Goal: Find contact information: Find contact information

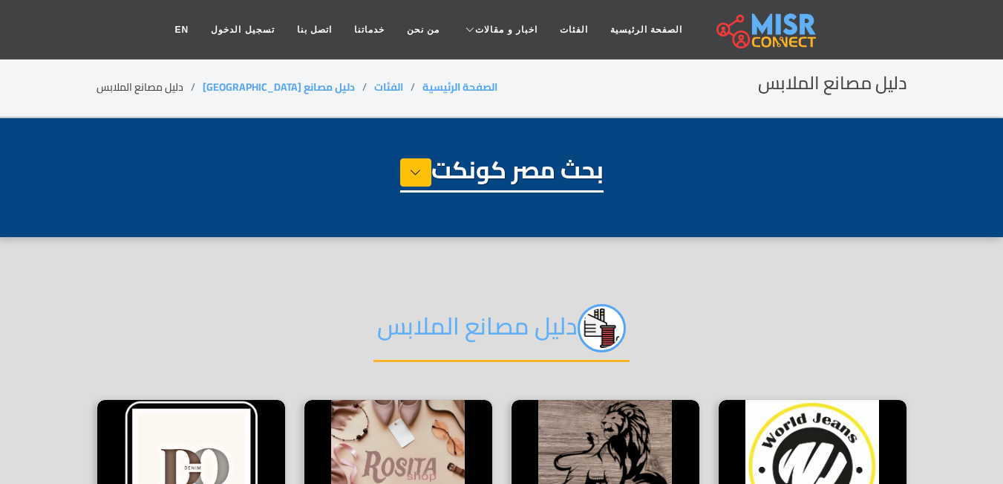
select select "**********"
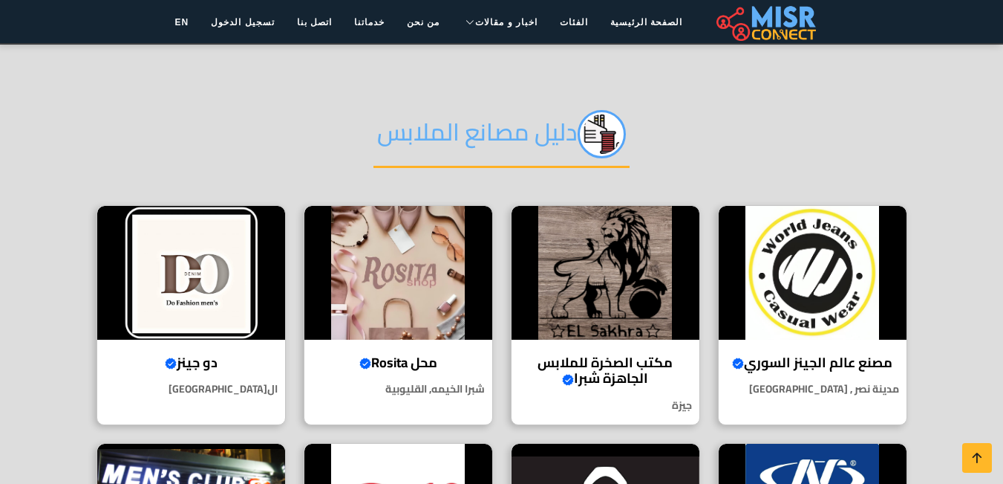
scroll to position [252, 0]
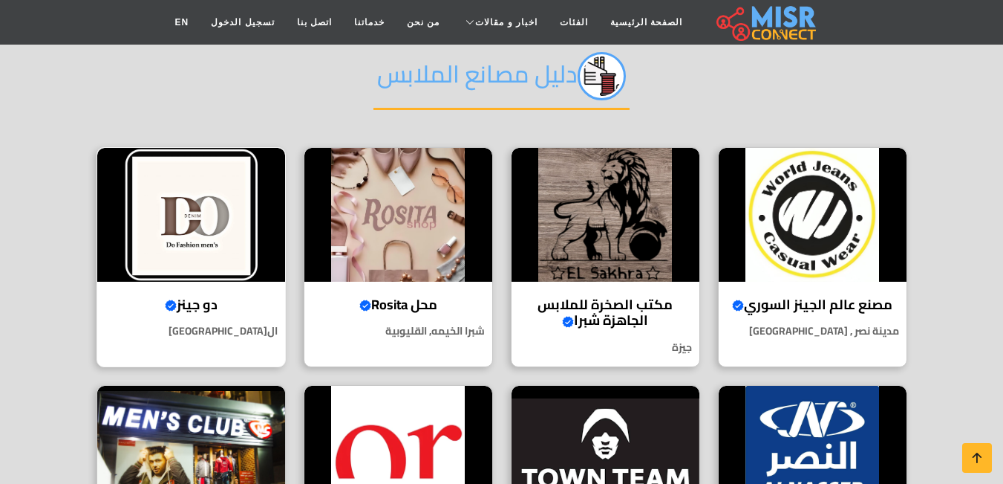
click at [227, 274] on img at bounding box center [191, 215] width 188 height 134
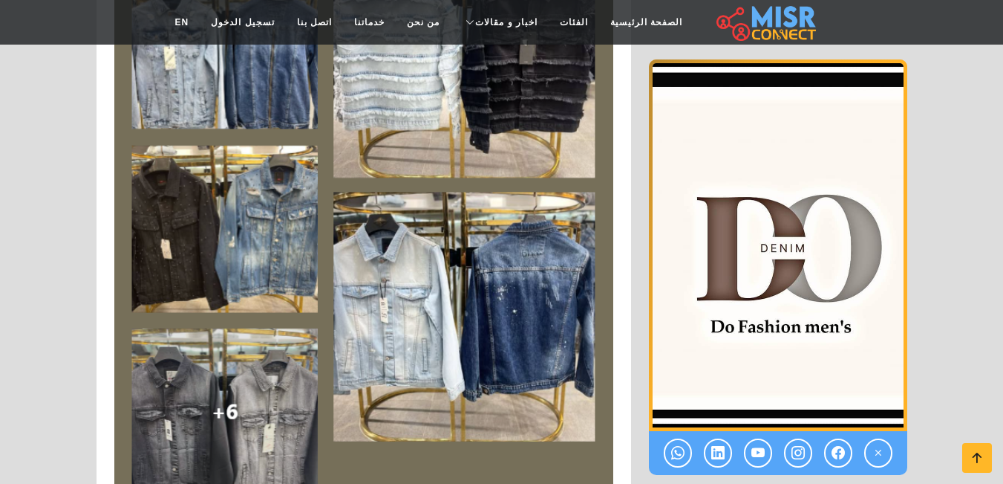
scroll to position [1757, 0]
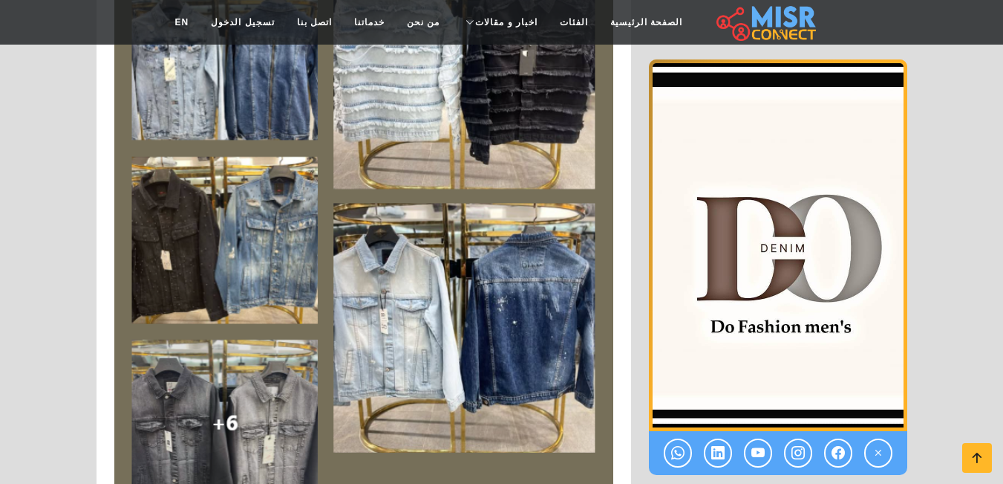
click at [295, 109] on img at bounding box center [363, 221] width 499 height 603
click at [409, 122] on img at bounding box center [363, 221] width 499 height 603
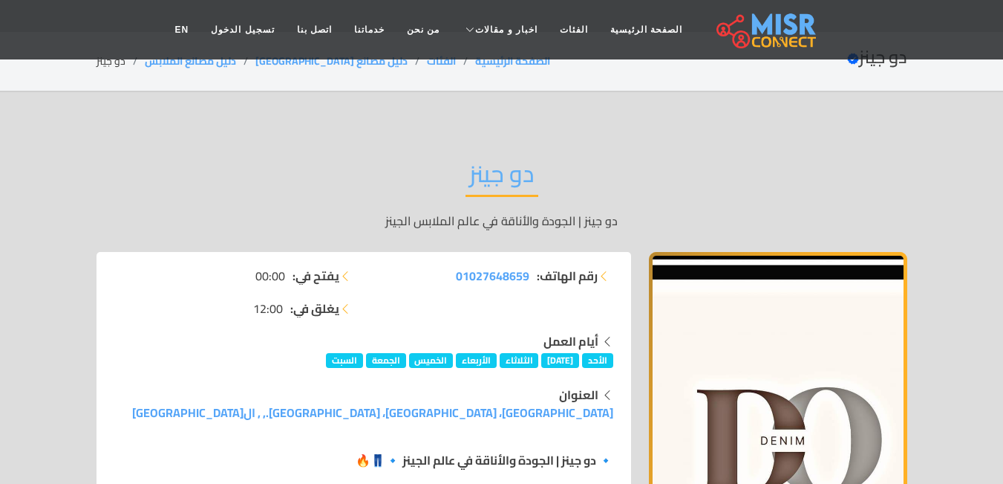
scroll to position [0, 0]
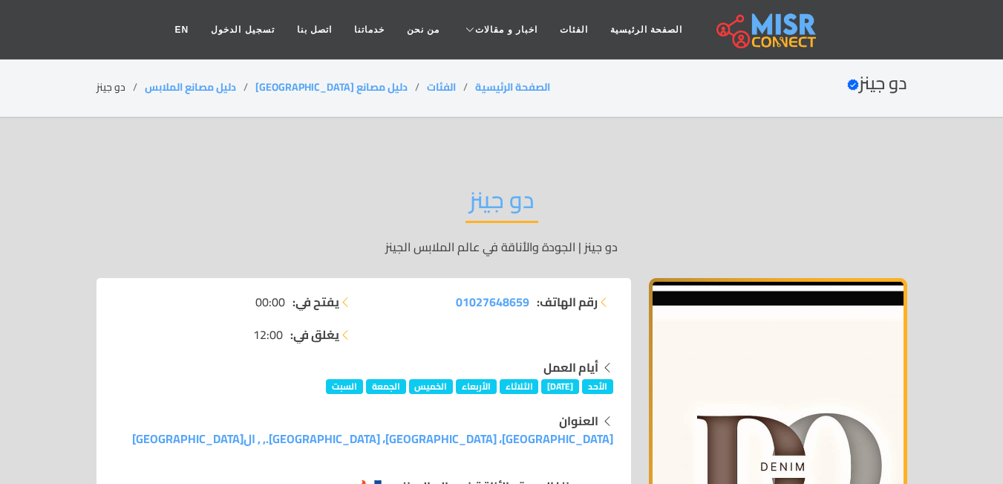
click at [496, 209] on h2 "دو جينز" at bounding box center [502, 204] width 73 height 38
copy div "دو جينز"
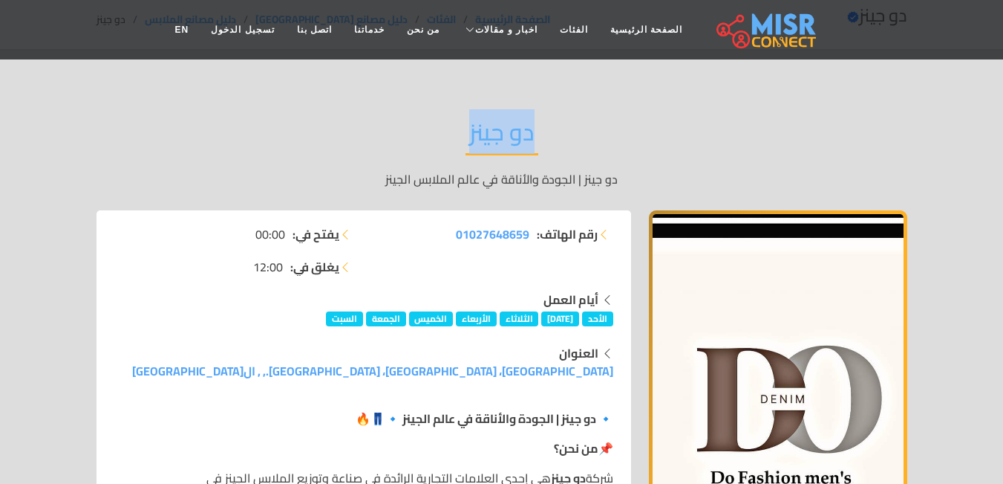
scroll to position [88, 0]
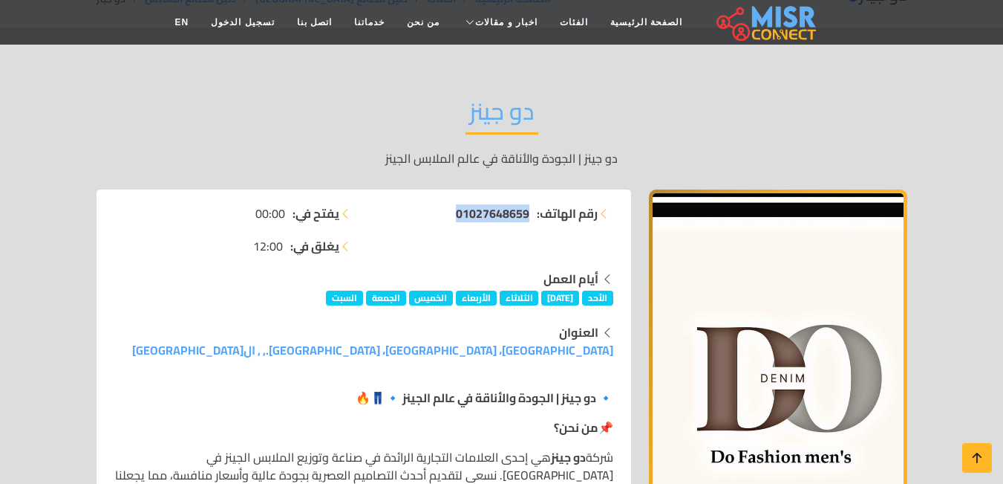
copy span "01027648659"
drag, startPoint x: 449, startPoint y: 216, endPoint x: 527, endPoint y: 220, distance: 78.1
click at [527, 220] on li "رقم الهاتف: 01027648659" at bounding box center [493, 213] width 241 height 18
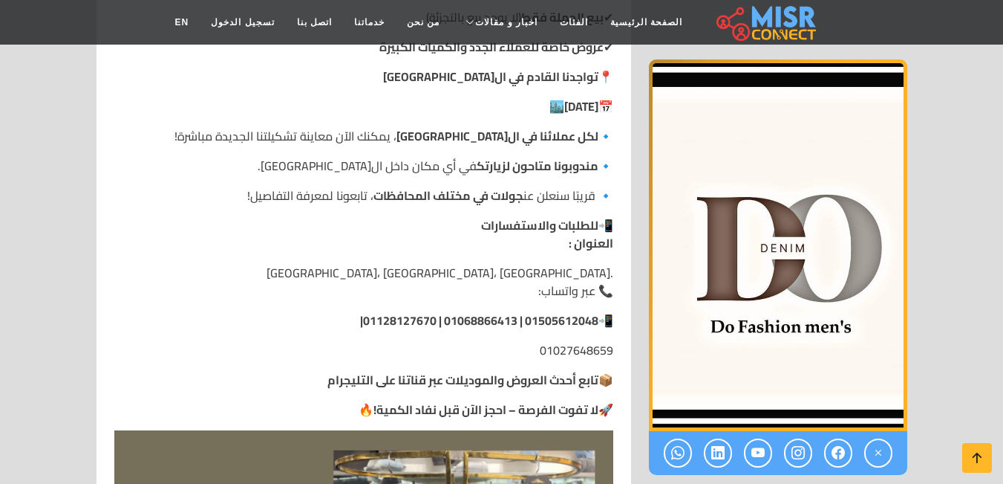
scroll to position [1238, 0]
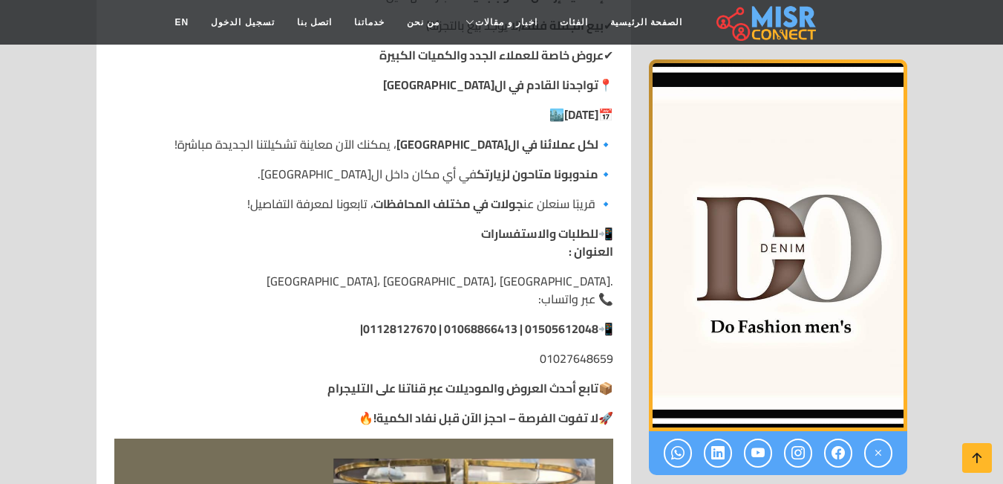
click at [496, 328] on strong "01505612048 | 01068866413 | 01128127670|" at bounding box center [479, 328] width 238 height 22
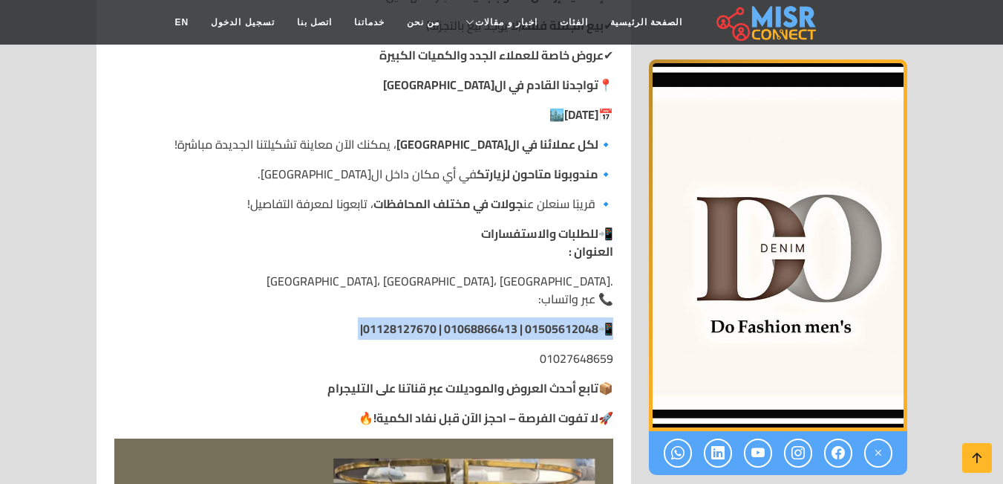
click at [496, 328] on strong "01505612048 | 01068866413 | 01128127670|" at bounding box center [479, 328] width 238 height 22
copy div "📲 01505612048 | 01068866413 | 01128127670|"
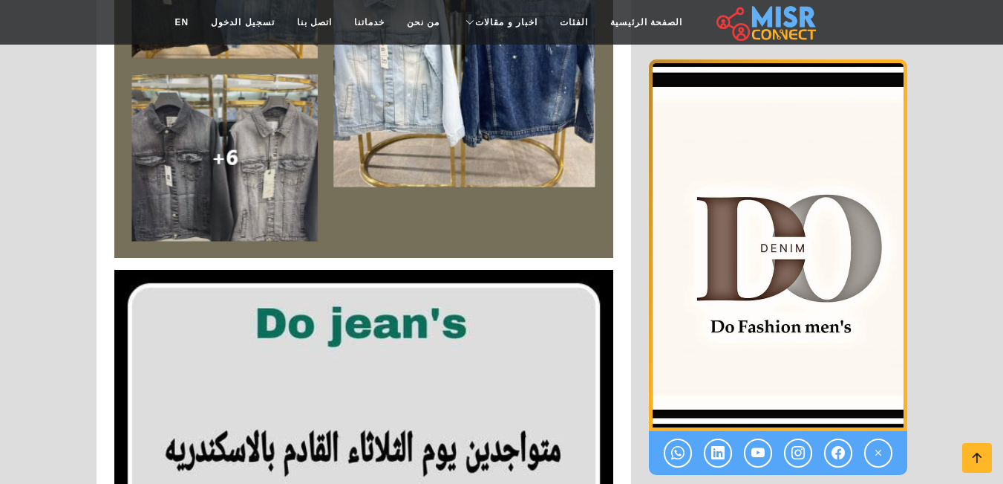
scroll to position [2022, 0]
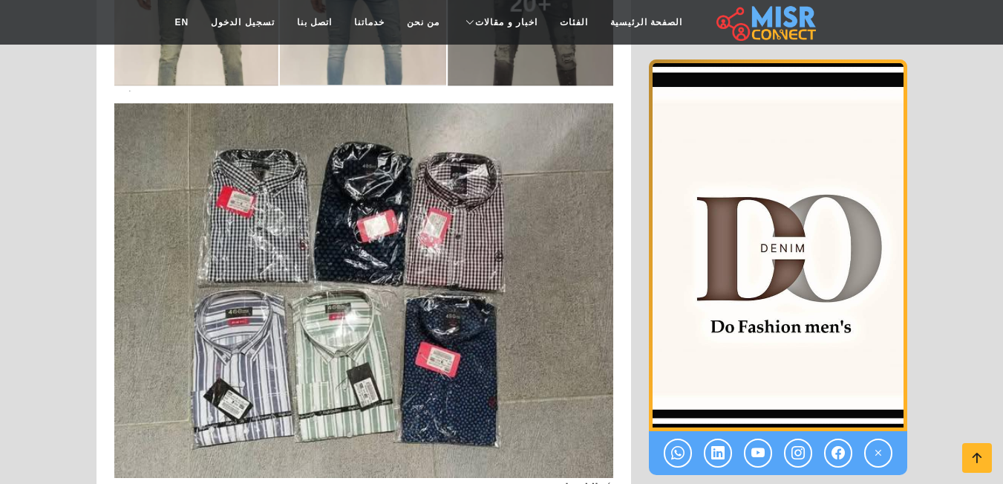
scroll to position [3473, 0]
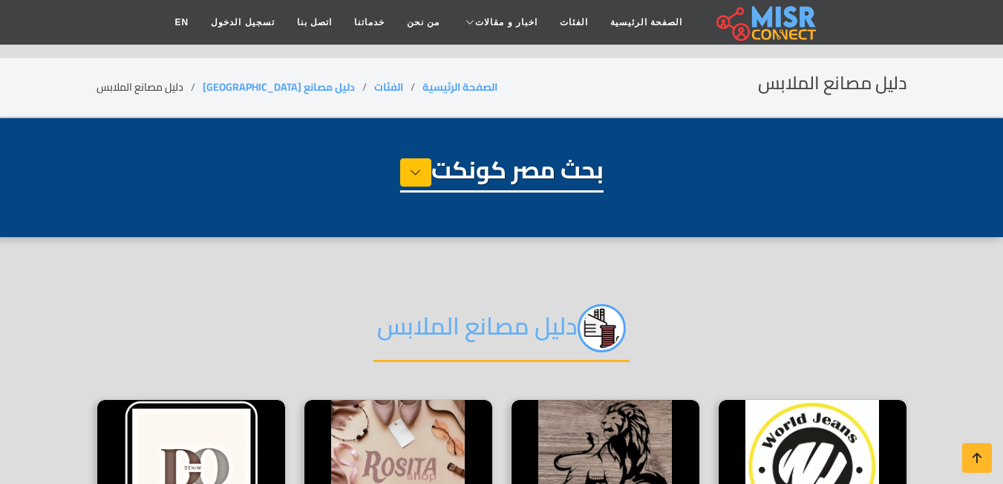
select select "**********"
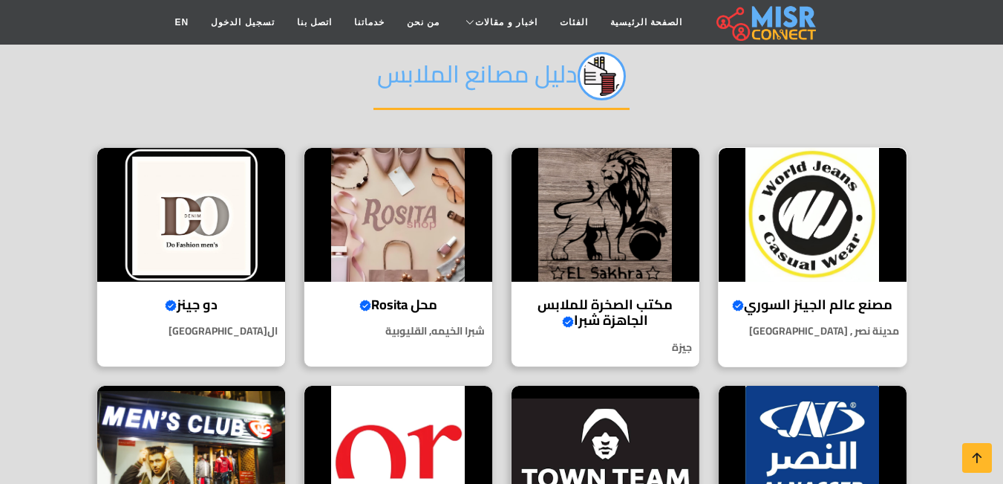
click at [831, 235] on img at bounding box center [813, 215] width 188 height 134
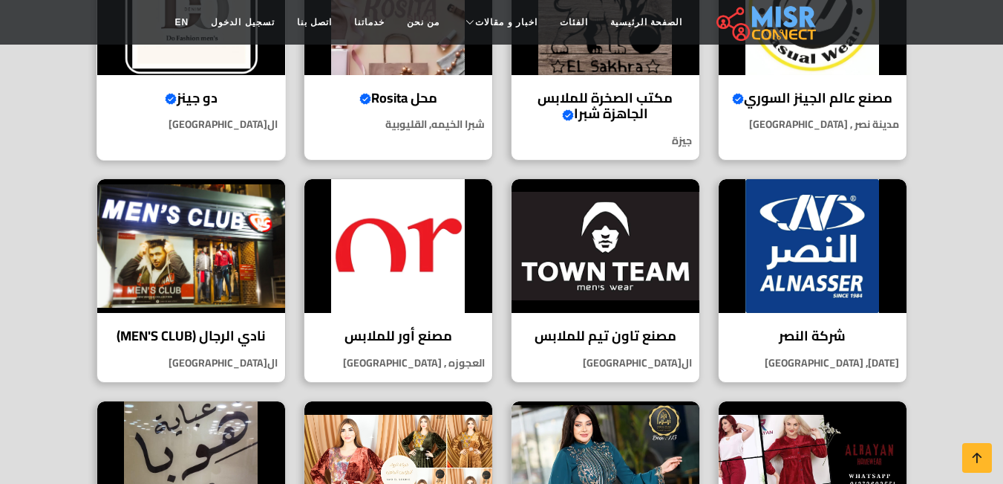
scroll to position [504, 0]
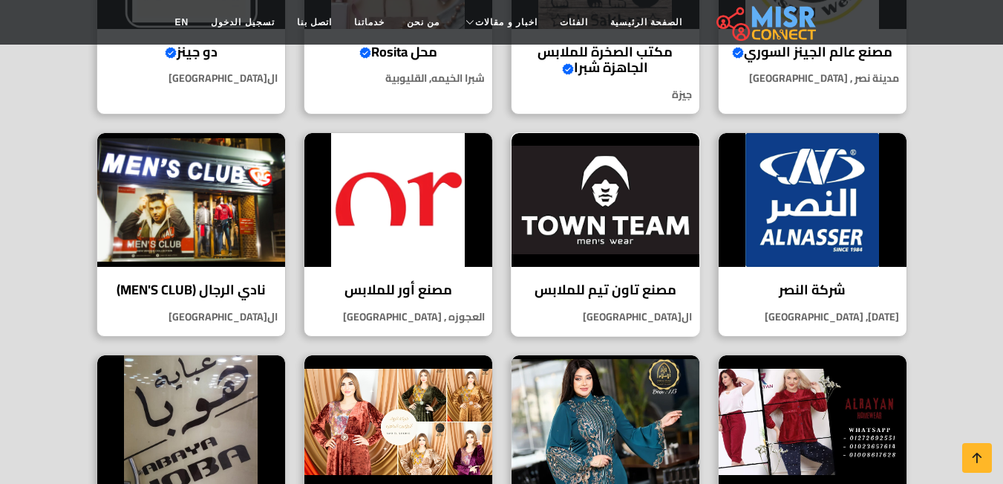
click at [607, 287] on h4 "مصنع تاون تيم للملابس" at bounding box center [606, 289] width 166 height 16
click at [816, 283] on h4 "شركة النصر" at bounding box center [813, 289] width 166 height 16
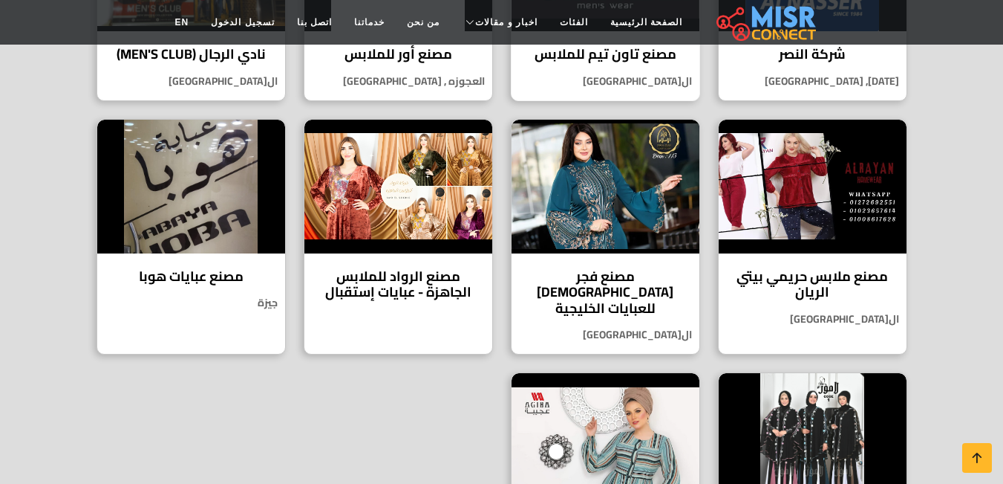
scroll to position [748, 0]
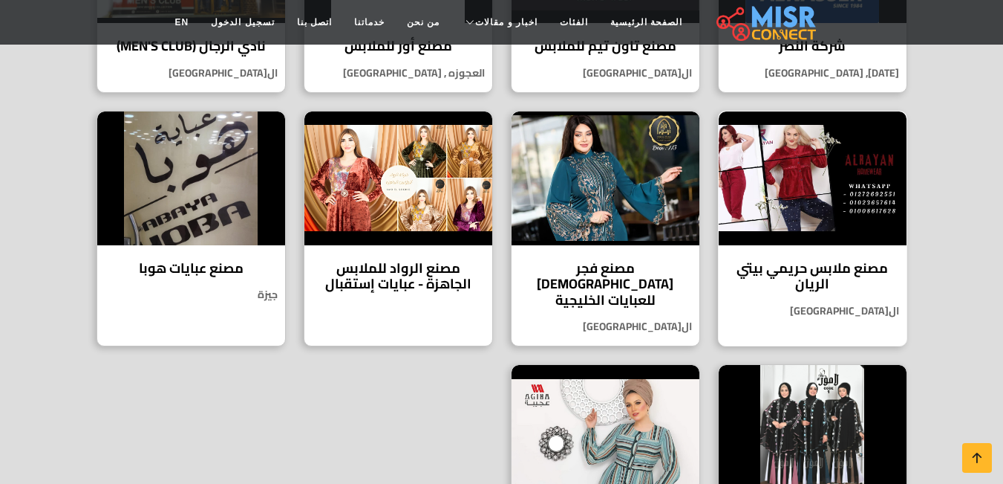
click at [807, 266] on h4 "مصنع ملابس حريمي بيتي الريان" at bounding box center [813, 276] width 166 height 32
click at [604, 281] on h4 "مصنع فجر الإسلام للعبايات الخليجية" at bounding box center [606, 284] width 166 height 48
click at [412, 269] on h4 "مصنع الرواد للملابس الجاهزة - عبايات إستقبال" at bounding box center [399, 276] width 166 height 32
click at [221, 268] on h4 "مصنع عبايات هوبا" at bounding box center [191, 268] width 166 height 16
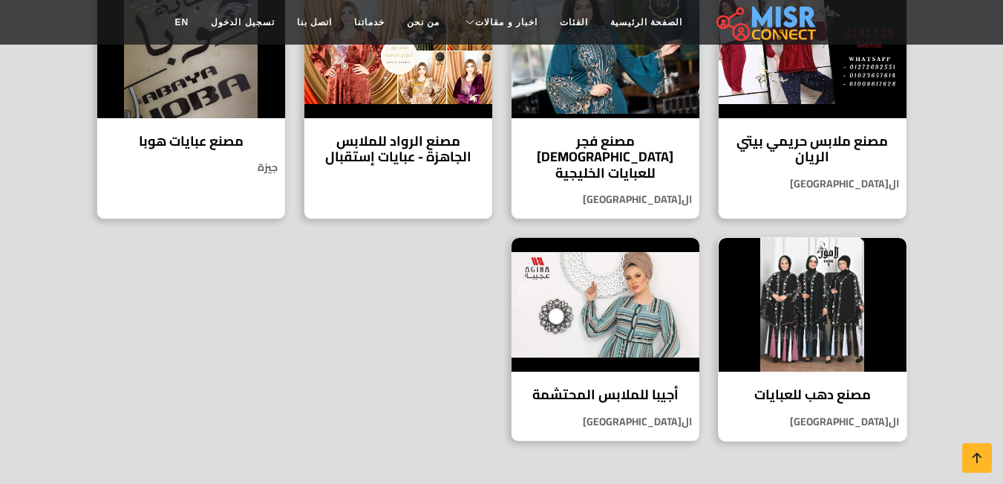
scroll to position [877, 0]
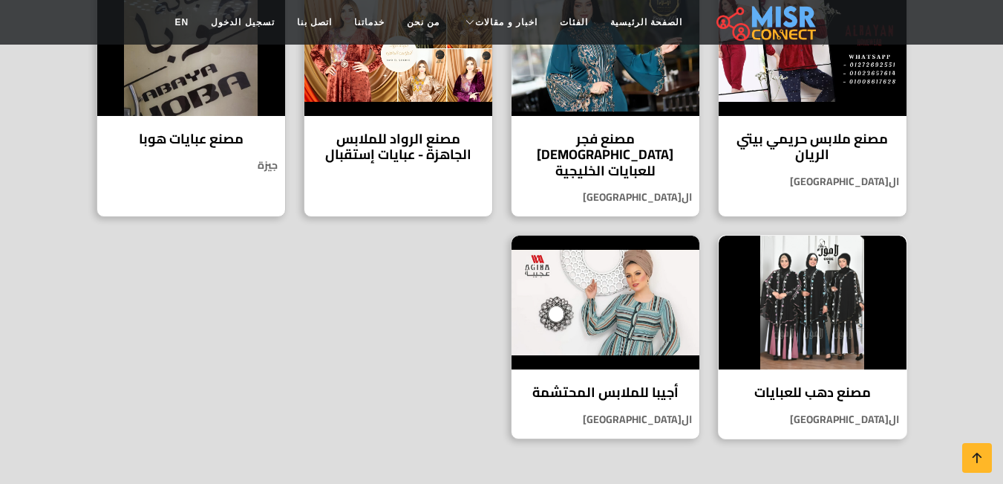
click at [790, 384] on h4 "مصنع دهب للعبايات" at bounding box center [813, 392] width 166 height 16
click at [652, 384] on h4 "أجيبا للملابس المحتشمة" at bounding box center [606, 392] width 166 height 16
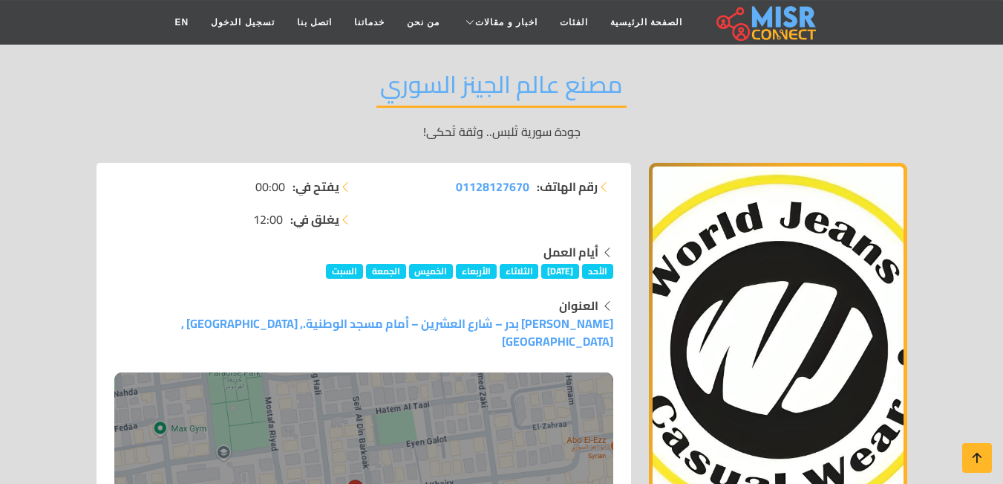
scroll to position [111, 0]
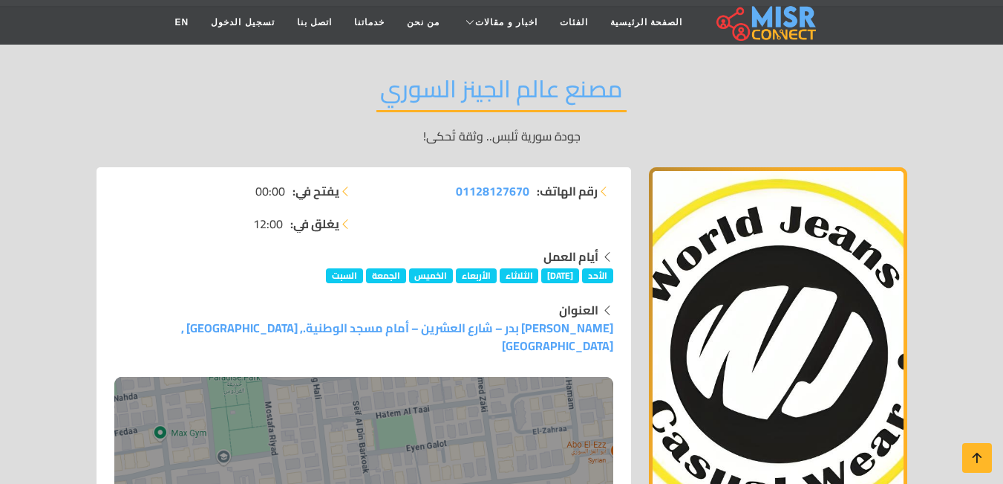
click at [559, 98] on h2 "مصنع عالم الجينز السوري" at bounding box center [502, 93] width 250 height 38
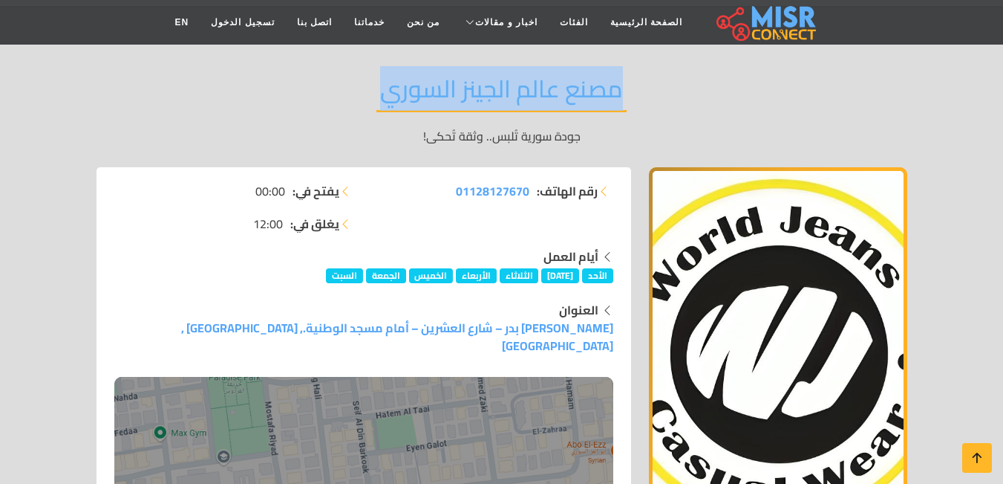
click at [559, 98] on h2 "مصنع عالم الجينز السوري" at bounding box center [502, 93] width 250 height 38
copy div "مصنع عالم الجينز السوري"
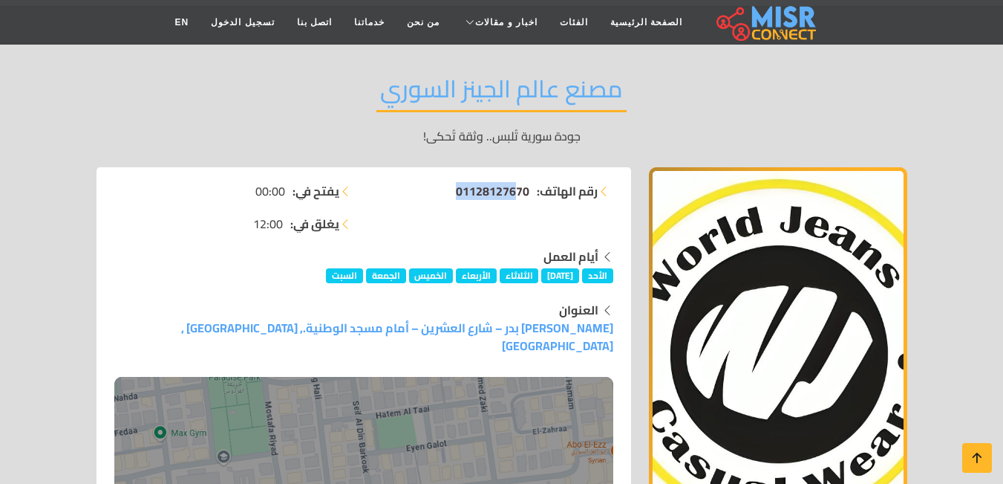
drag, startPoint x: 438, startPoint y: 180, endPoint x: 512, endPoint y: 186, distance: 74.5
copy span "01128127670"
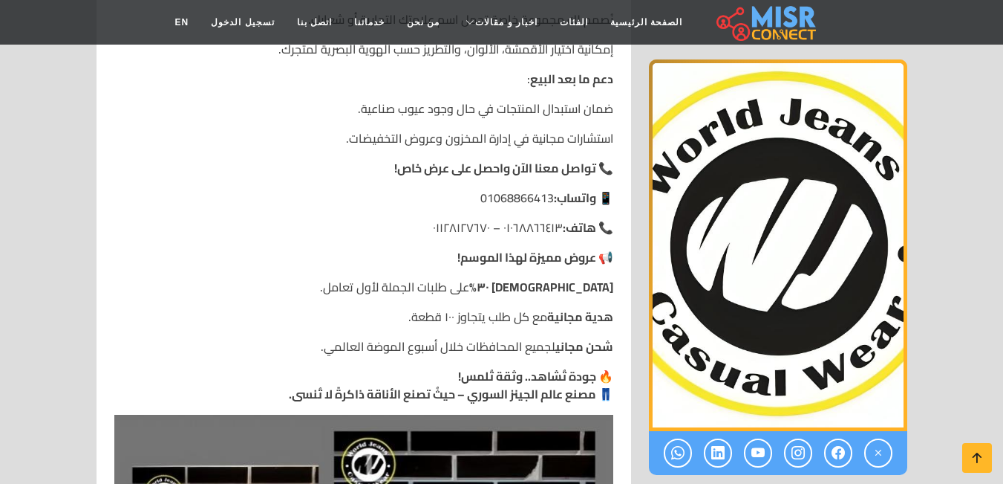
scroll to position [1792, 0]
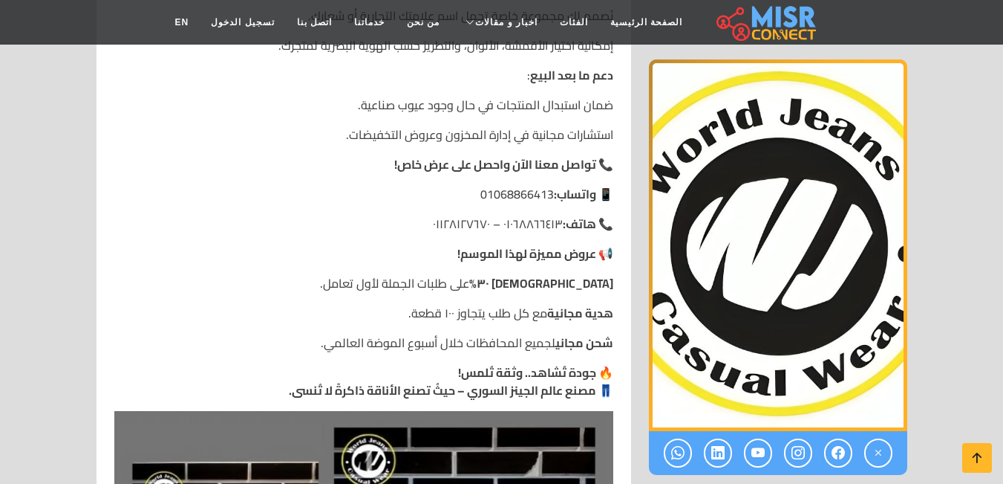
drag, startPoint x: 422, startPoint y: 186, endPoint x: 559, endPoint y: 189, distance: 136.7
click at [559, 215] on p "📞 هاتف: ٠١٠٦٨٨٦٦٤١٣ – ٠١١٢٨١٢٧٦٧٠" at bounding box center [363, 224] width 499 height 18
copy p "٠١٠٦٨٨٦٦٤١٣ – ٠١١٢٨١٢٧٦٧٠"
click at [520, 185] on p "📱 واتساب: 01068866413" at bounding box center [363, 194] width 499 height 18
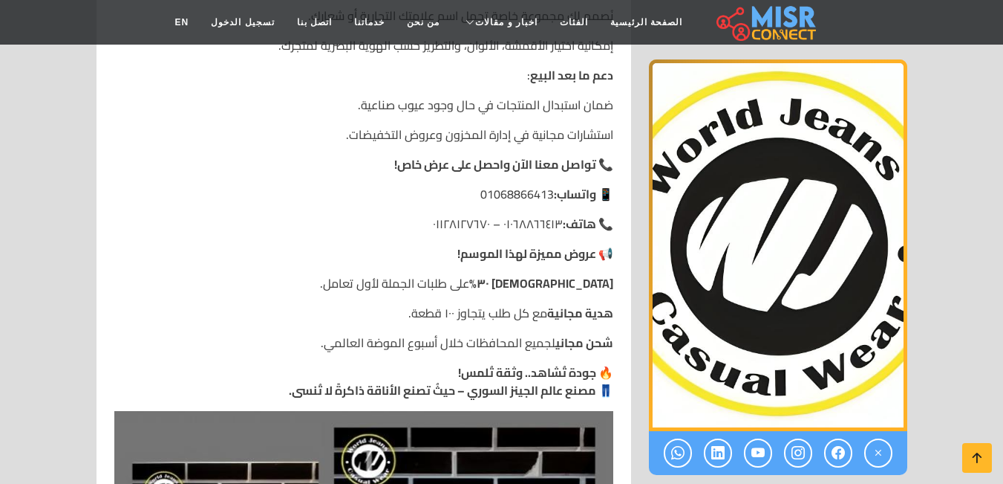
copy p "01068866413"
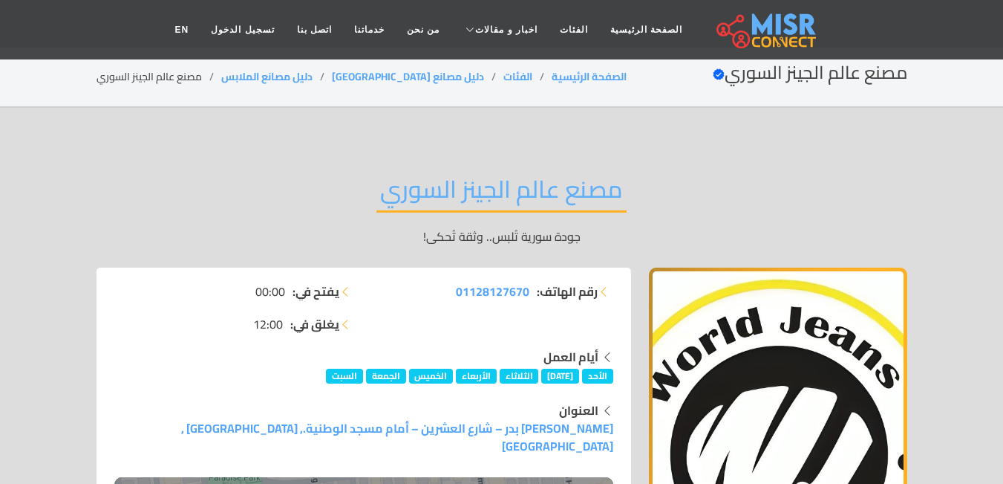
scroll to position [0, 0]
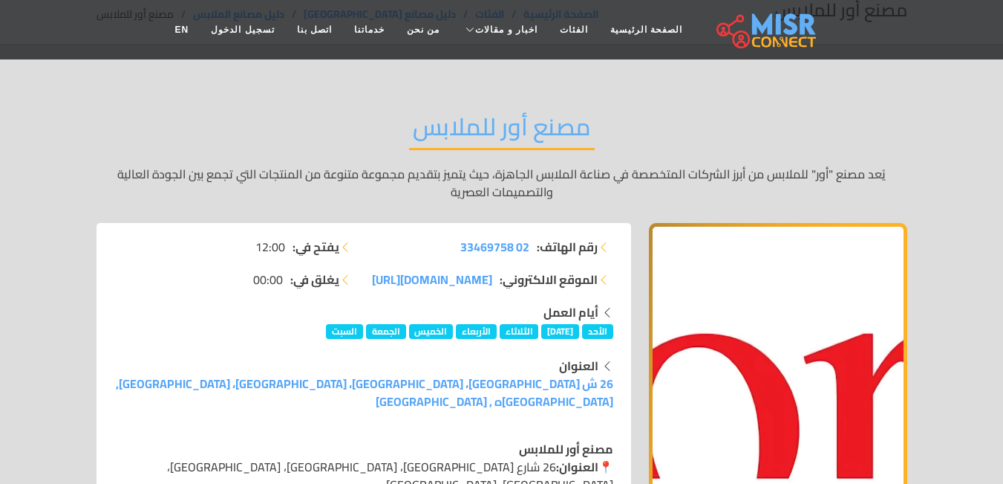
scroll to position [21, 0]
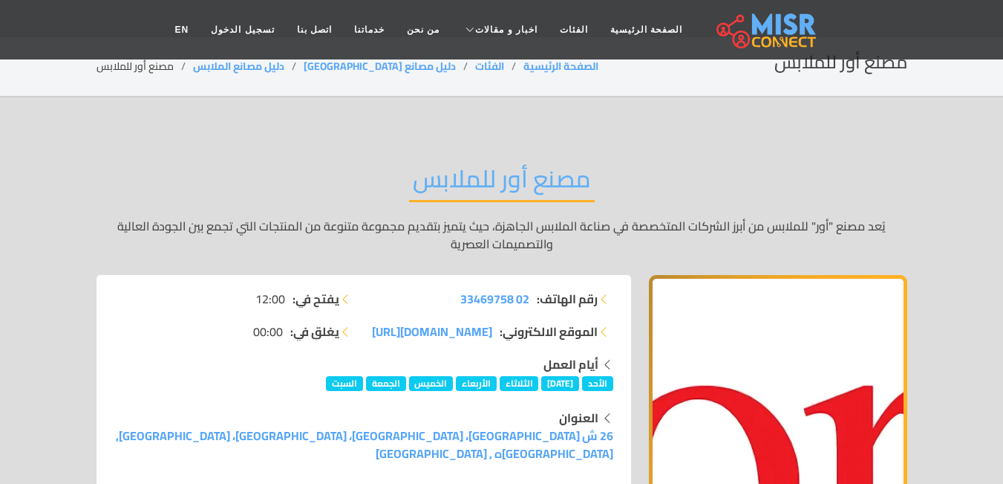
click at [524, 181] on h2 "مصنع أور للملابس" at bounding box center [502, 183] width 186 height 38
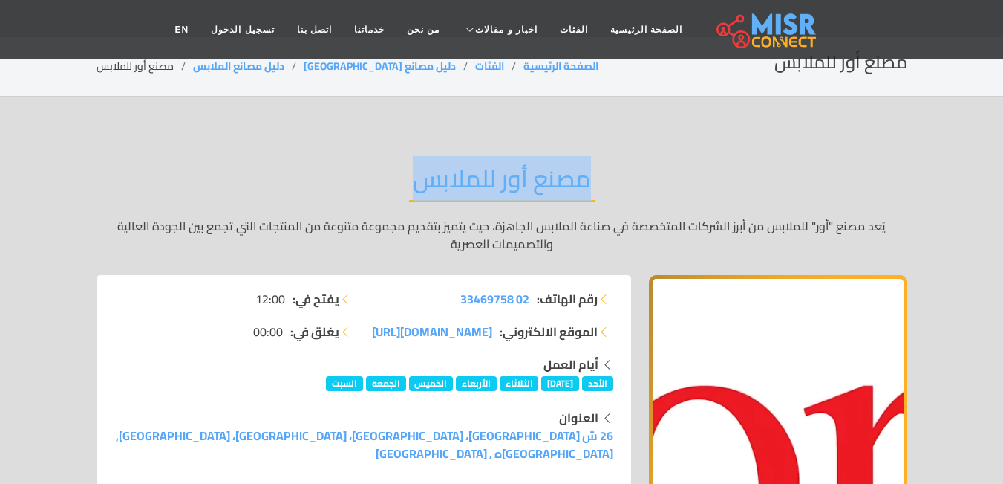
click at [524, 181] on h2 "مصنع أور للملابس" at bounding box center [502, 183] width 186 height 38
copy div "مصنع أور للملابس"
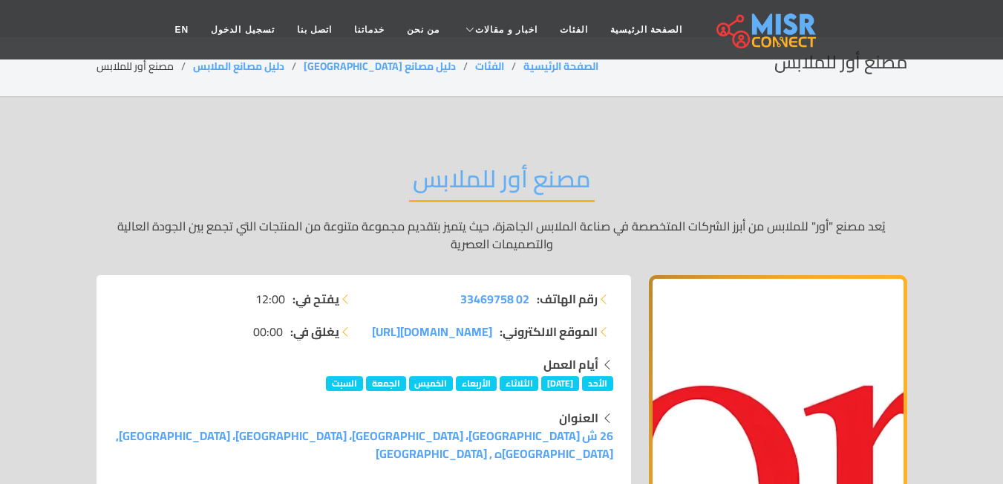
click at [455, 297] on li "رقم الهاتف: 02 33469758" at bounding box center [493, 299] width 241 height 18
copy ul "02 33469758"
click at [400, 334] on li "الموقع الالكتروني: [DOMAIN_NAME][URL]" at bounding box center [493, 331] width 241 height 18
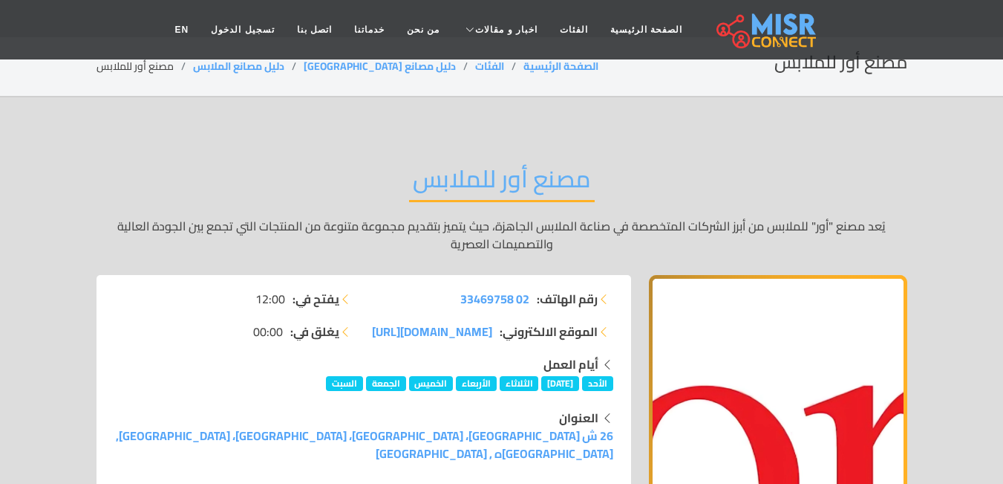
click at [400, 334] on li "الموقع الالكتروني: [DOMAIN_NAME][URL]" at bounding box center [493, 331] width 241 height 18
copy div "[DOMAIN_NAME][URL]"
click at [465, 331] on span "[DOMAIN_NAME][URL]" at bounding box center [432, 331] width 120 height 22
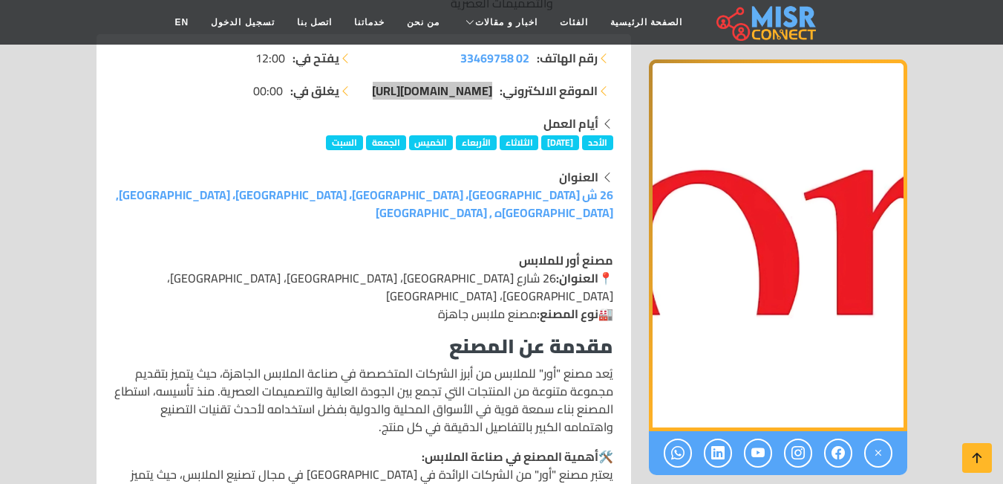
scroll to position [262, 0]
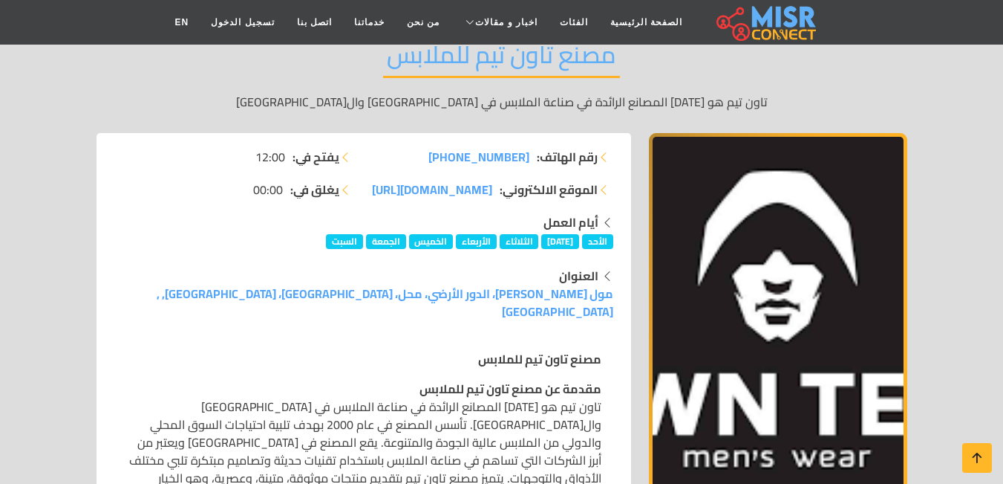
scroll to position [178, 0]
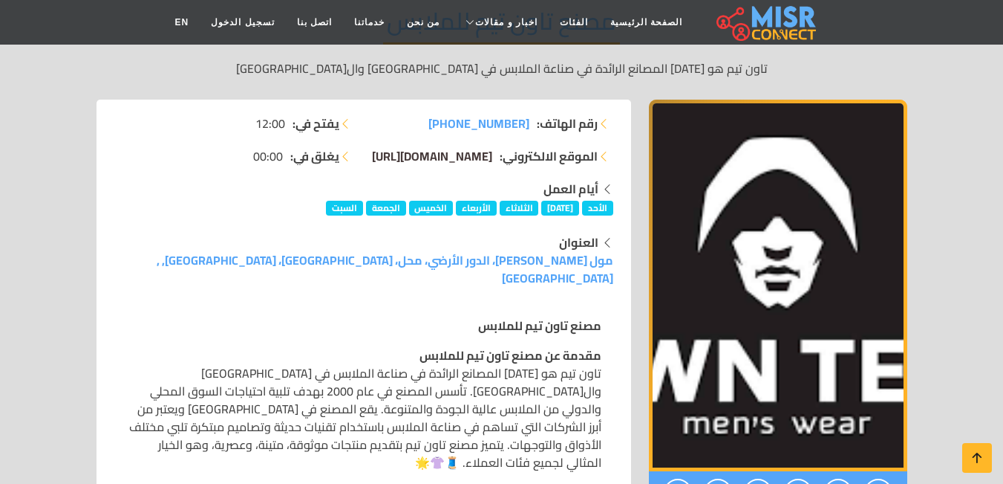
click at [451, 154] on span "[DOMAIN_NAME][URL]" at bounding box center [432, 156] width 120 height 22
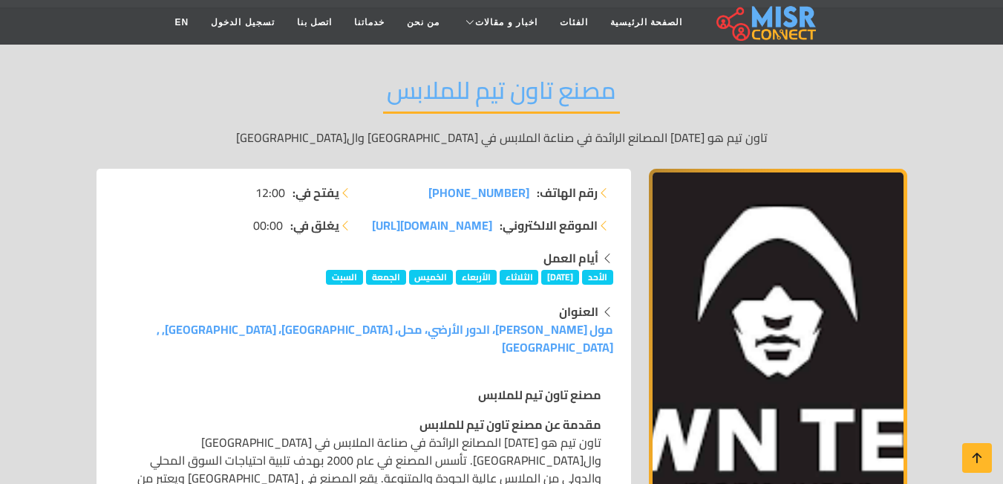
scroll to position [97, 0]
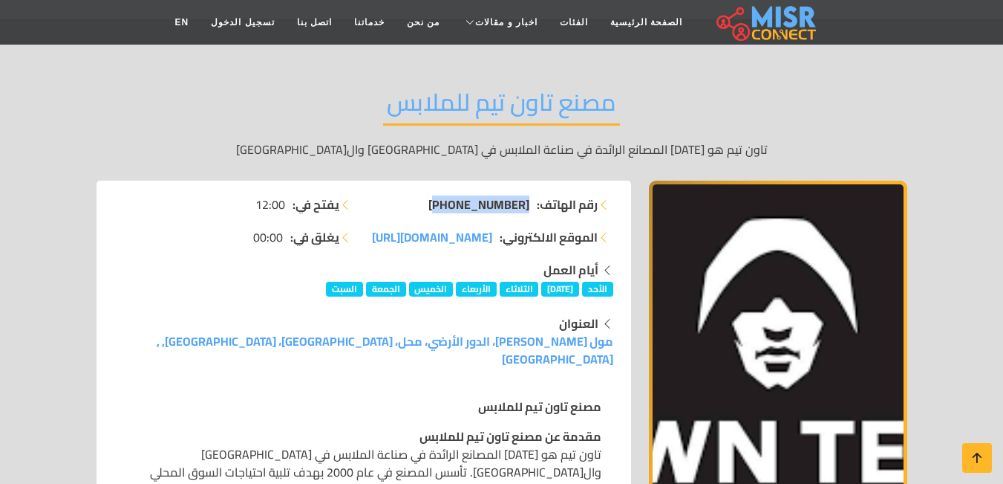
drag, startPoint x: 435, startPoint y: 206, endPoint x: 526, endPoint y: 208, distance: 90.6
click at [526, 208] on li "رقم الهاتف: [PHONE_NUMBER]" at bounding box center [493, 204] width 241 height 18
copy span "[PHONE_NUMBER]"
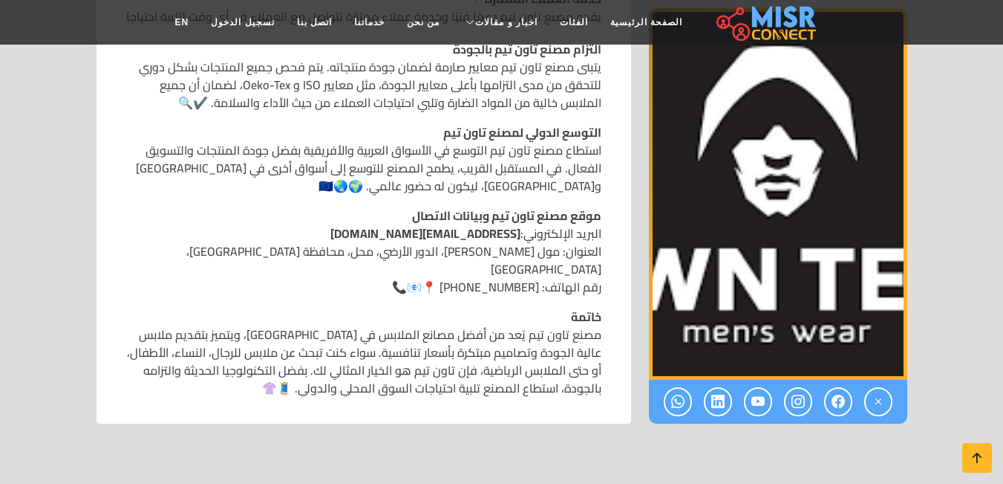
scroll to position [1403, 0]
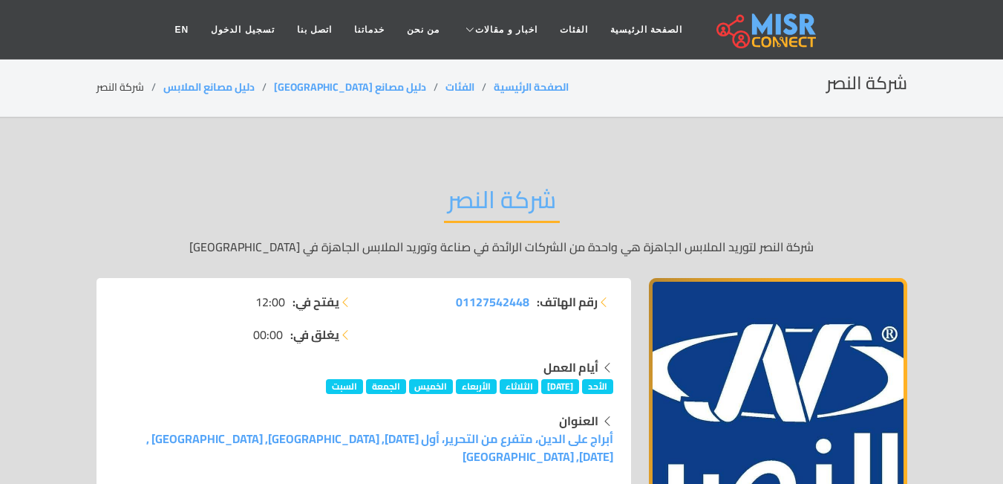
click at [507, 202] on h2 "شركة النصر" at bounding box center [502, 204] width 116 height 38
copy div "شركة النصر"
click at [444, 297] on li "رقم الهاتف: 01127542448" at bounding box center [493, 302] width 241 height 18
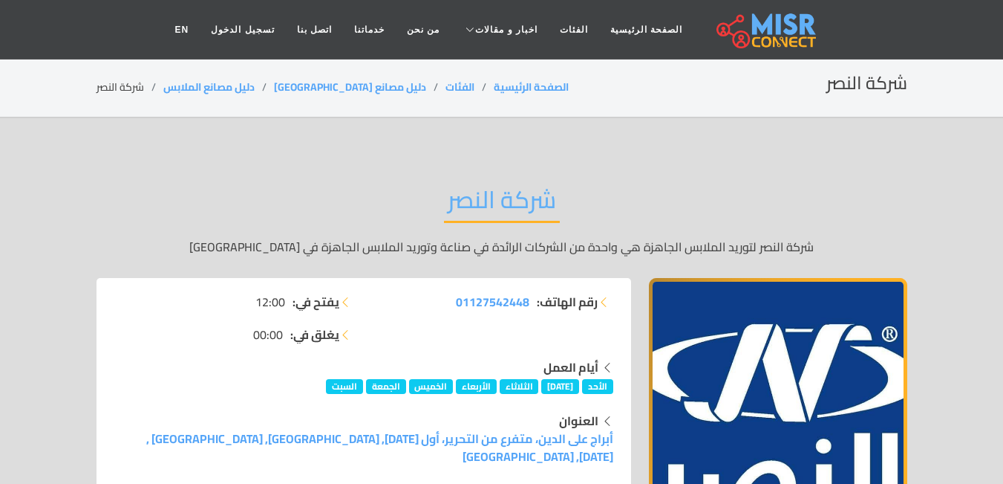
click at [444, 297] on li "رقم الهاتف: 01127542448" at bounding box center [493, 302] width 241 height 18
click at [449, 305] on li "رقم الهاتف: 01127542448" at bounding box center [493, 302] width 241 height 18
copy div "01127542448"
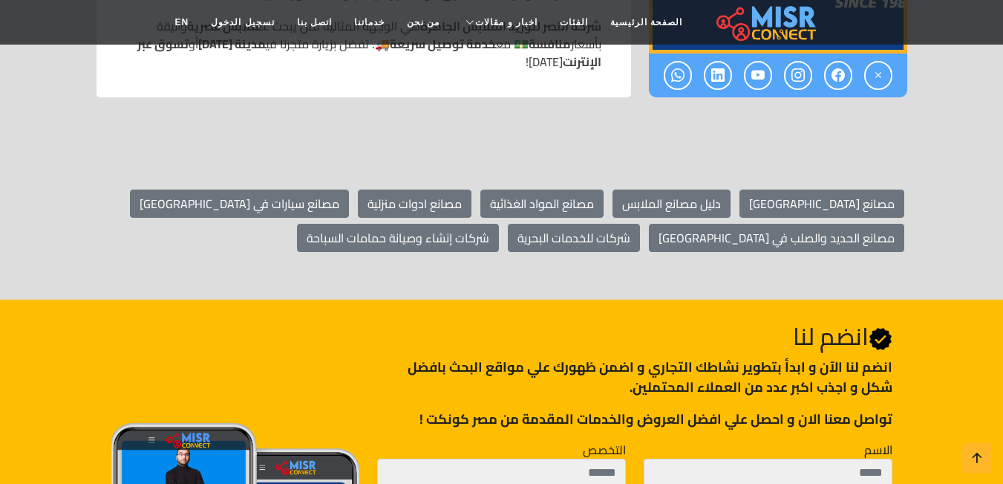
scroll to position [1558, 0]
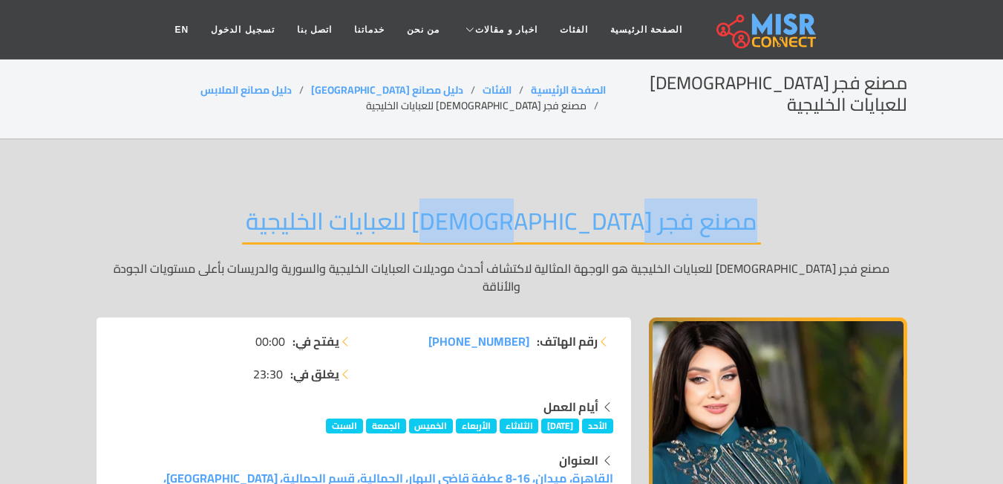
drag, startPoint x: 676, startPoint y: 207, endPoint x: 494, endPoint y: 212, distance: 182.0
click at [494, 212] on h2 "مصنع فجر [DEMOGRAPHIC_DATA] للعبايات الخليجية" at bounding box center [501, 225] width 519 height 38
copy h2 "مصنع فجر [DEMOGRAPHIC_DATA]"
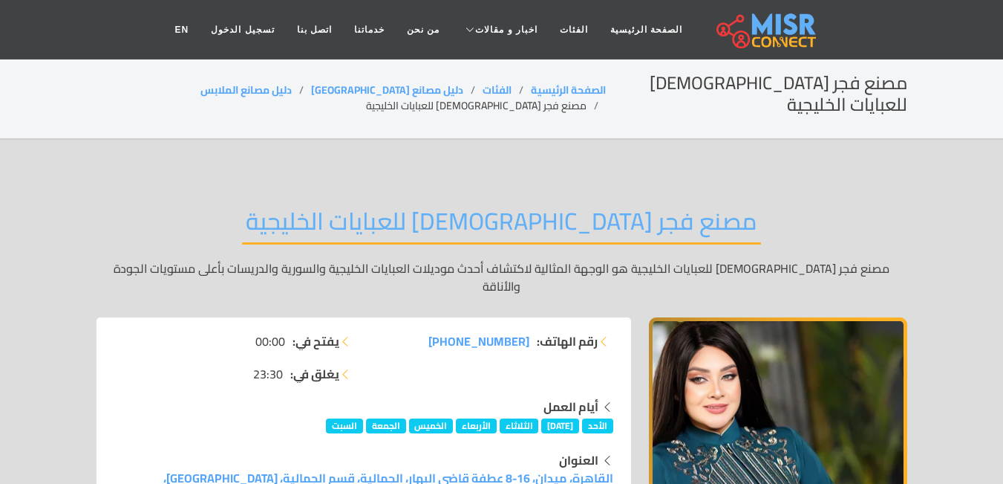
click at [440, 332] on li "رقم الهاتف: +201112227004" at bounding box center [493, 341] width 241 height 18
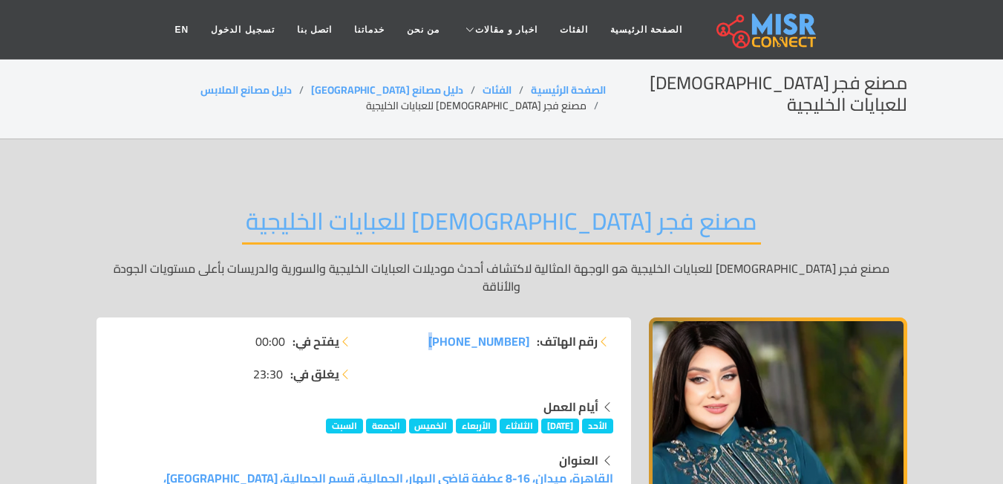
click at [440, 332] on li "رقم الهاتف: +201112227004" at bounding box center [493, 341] width 241 height 18
copy div "+201112227004"
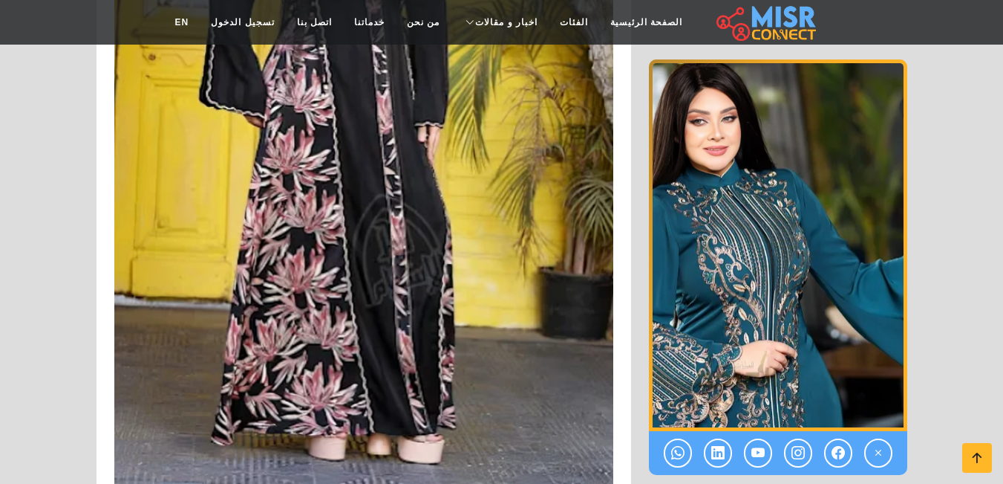
scroll to position [2817, 0]
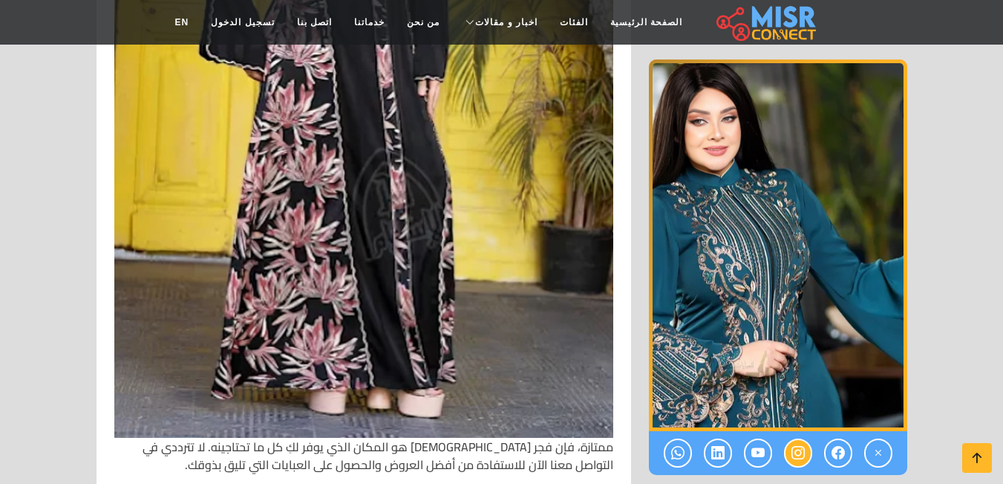
click at [801, 440] on icon at bounding box center [798, 452] width 13 height 25
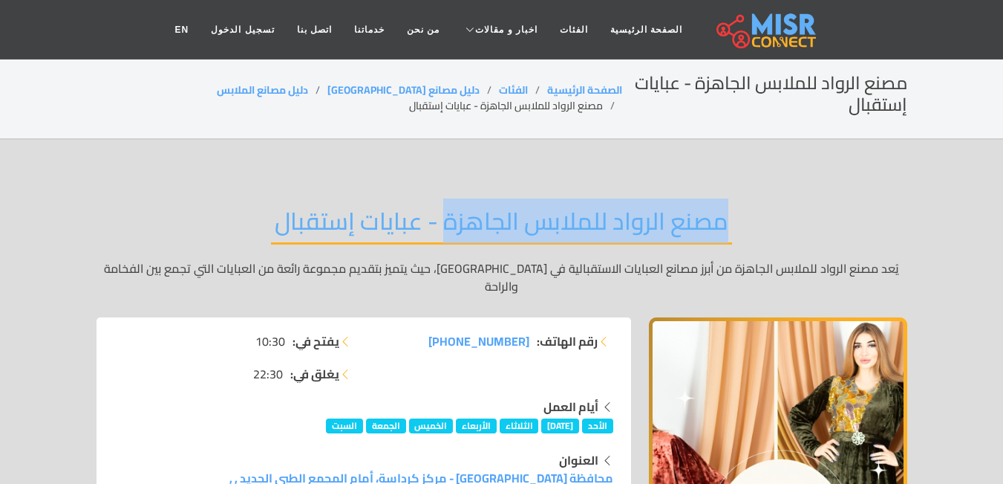
drag, startPoint x: 728, startPoint y: 224, endPoint x: 446, endPoint y: 236, distance: 281.7
click at [446, 236] on h2 "مصنع الرواد للملابس الجاهزة - عبايات إستقبال" at bounding box center [501, 225] width 461 height 38
copy h2 "مصنع الرواد للملابس الجاهزة"
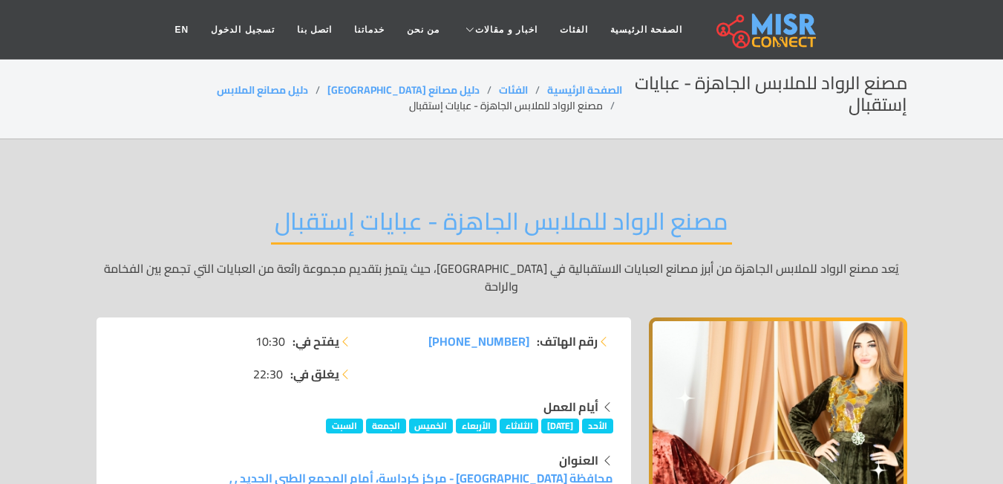
click at [429, 332] on li "رقم الهاتف: [PHONE_NUMBER]" at bounding box center [493, 341] width 241 height 18
copy div "[PHONE_NUMBER]"
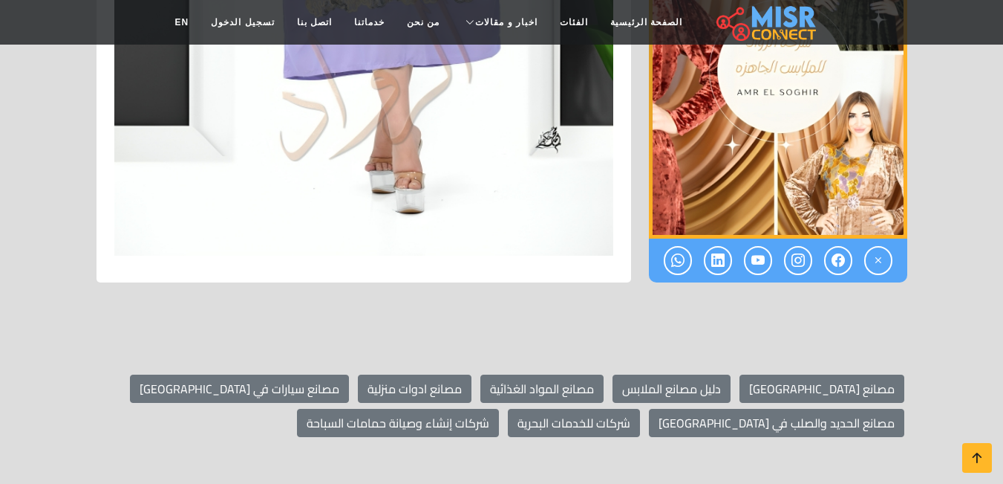
scroll to position [3905, 0]
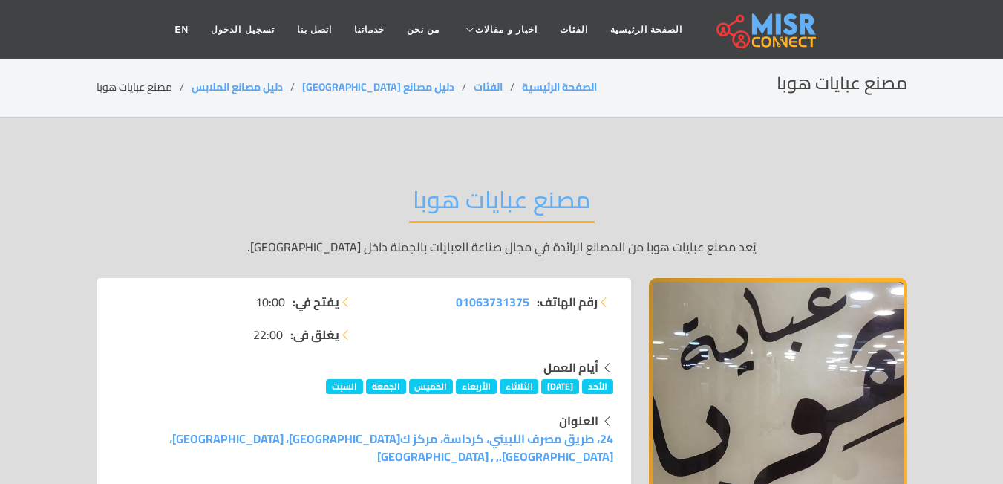
click at [563, 204] on h2 "مصنع عبايات هوبا" at bounding box center [502, 204] width 186 height 38
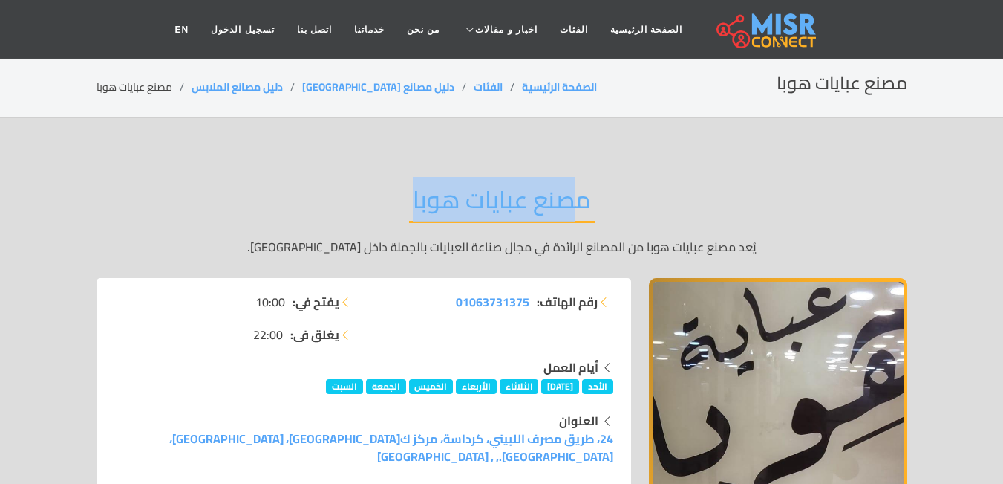
click at [563, 204] on h2 "مصنع عبايات هوبا" at bounding box center [502, 204] width 186 height 38
copy div "مصنع عبايات هوبا"
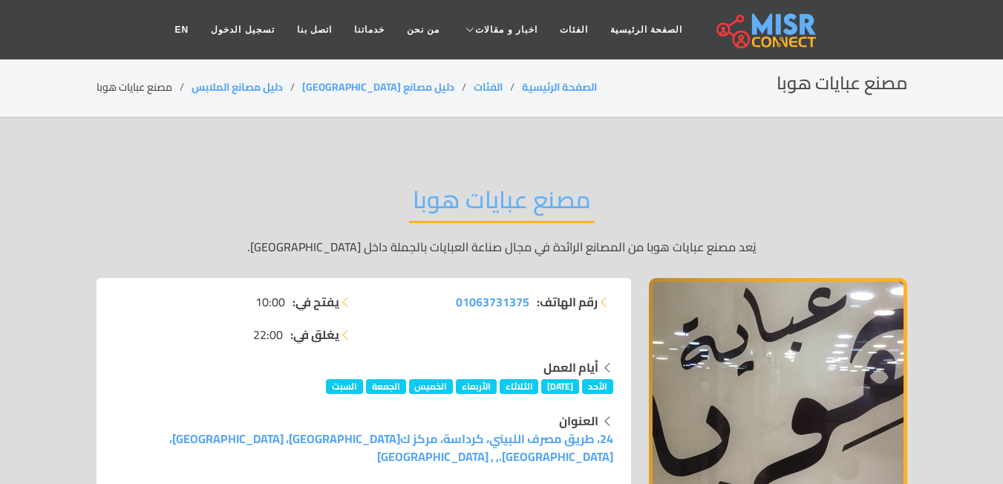
click at [454, 299] on li "رقم الهاتف: 01063731375" at bounding box center [493, 302] width 241 height 18
copy div "01063731375"
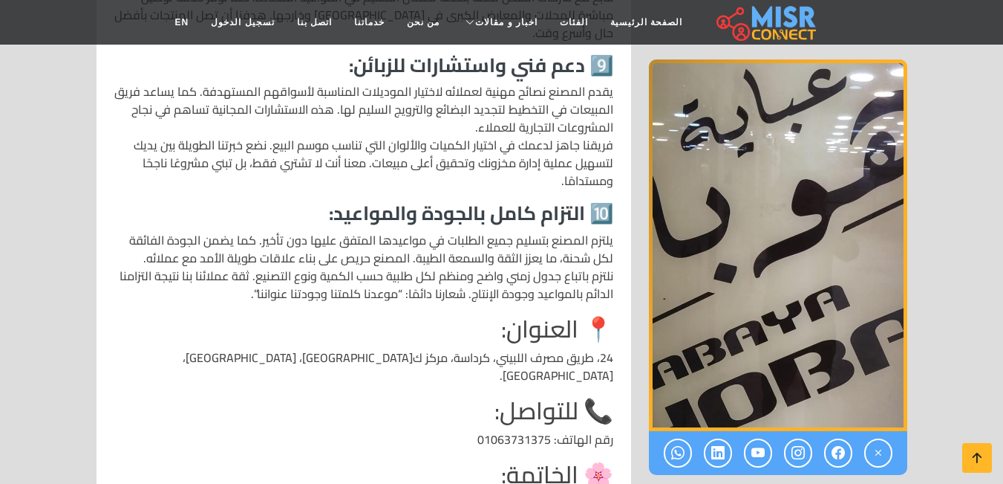
scroll to position [2135, 0]
click at [532, 429] on p "رقم الهاتف: 01063731375" at bounding box center [363, 438] width 499 height 18
copy p "01063731375"
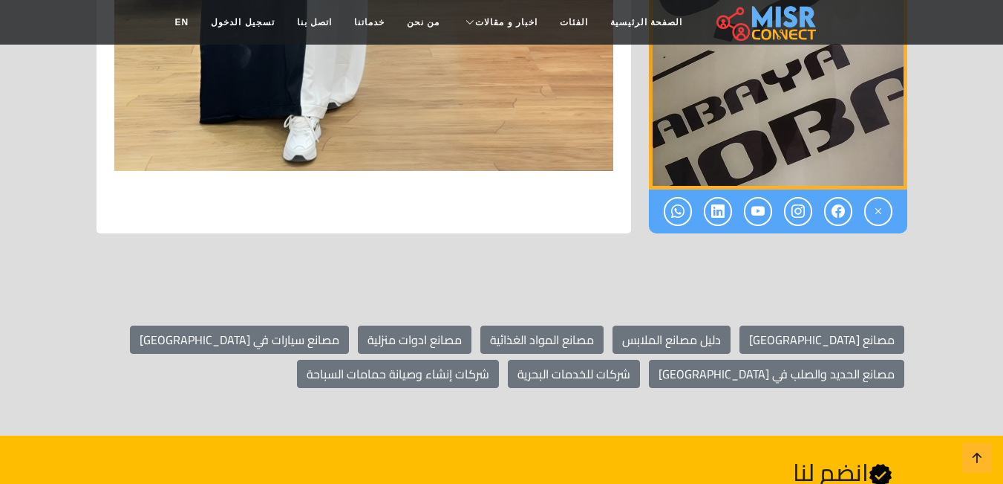
scroll to position [4352, 0]
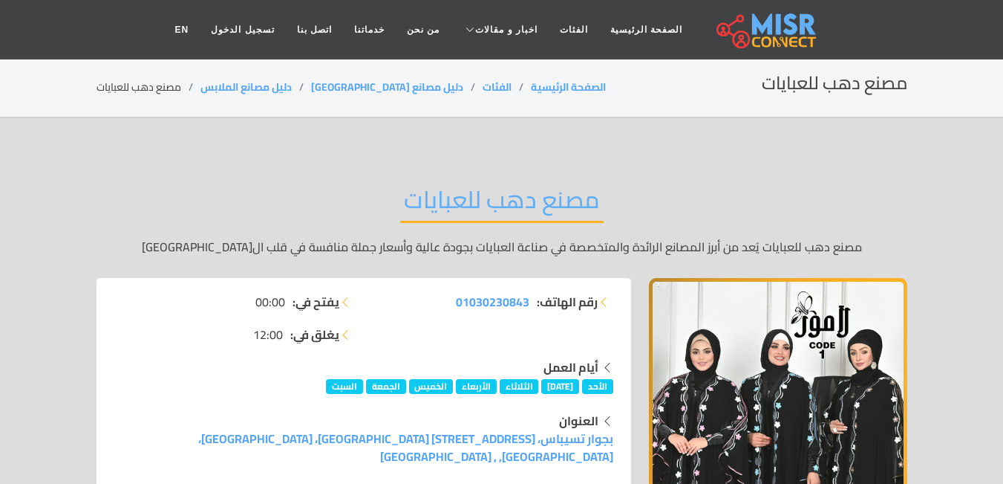
click at [550, 199] on h2 "مصنع دهب للعبايات" at bounding box center [502, 204] width 204 height 38
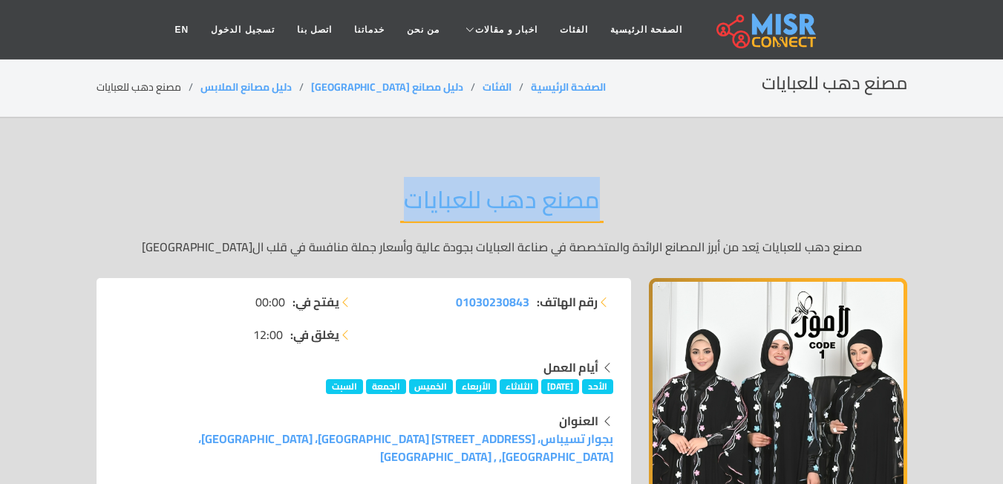
click at [550, 199] on h2 "مصنع دهب للعبايات" at bounding box center [502, 204] width 204 height 38
copy div "مصنع دهب للعبايات"
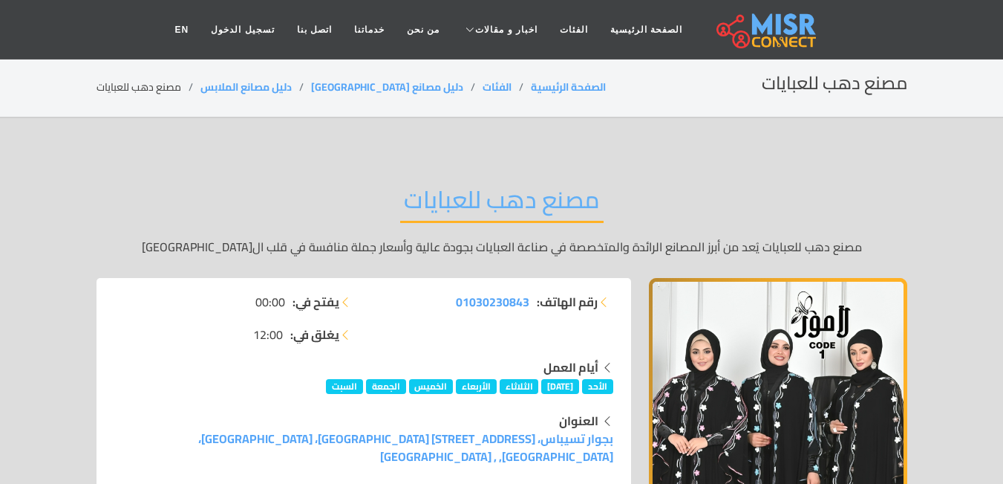
click at [443, 302] on li "رقم الهاتف: 01030230843" at bounding box center [493, 302] width 241 height 18
copy div "01030230843"
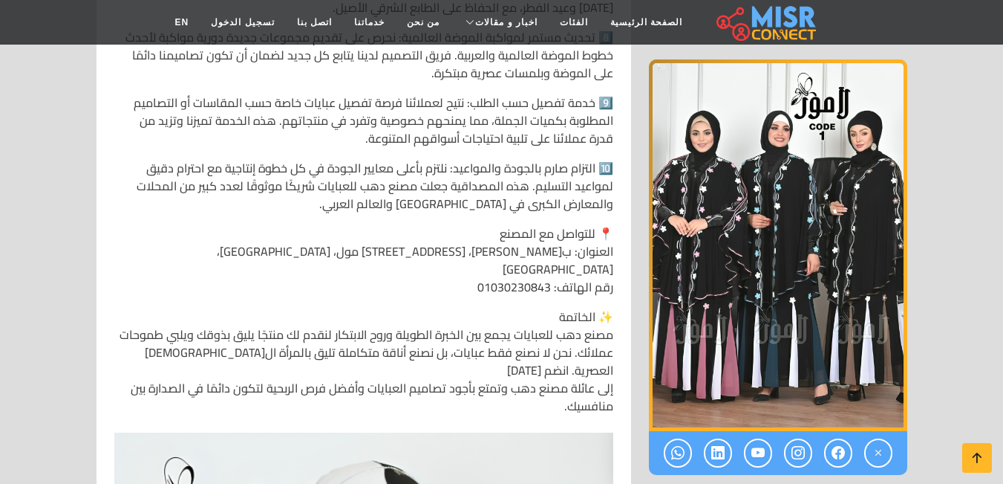
scroll to position [1497, 0]
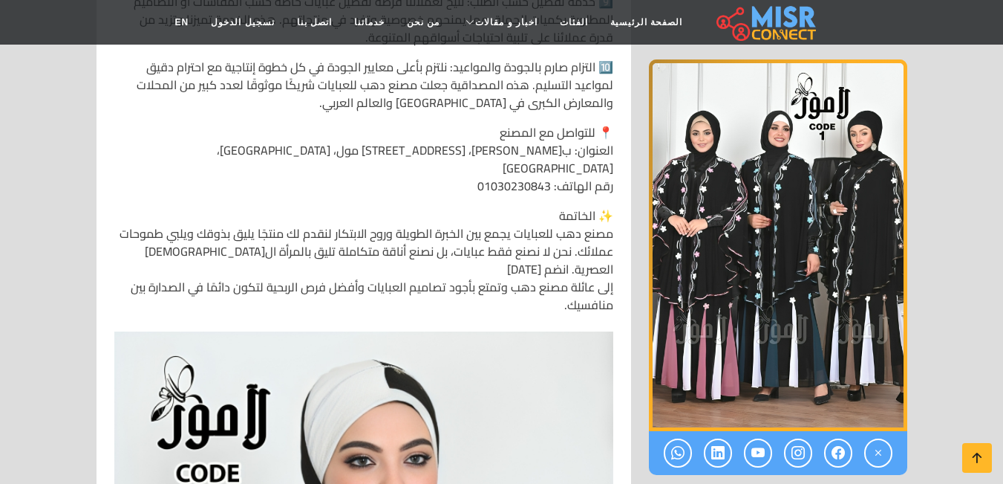
click at [532, 151] on p "📍 للتواصل مع المصنع العنوان: بجوار تسيباس، 15 شارع الجيش، العتبة، أمام مول، محا…" at bounding box center [363, 158] width 499 height 71
copy p "01030230843"
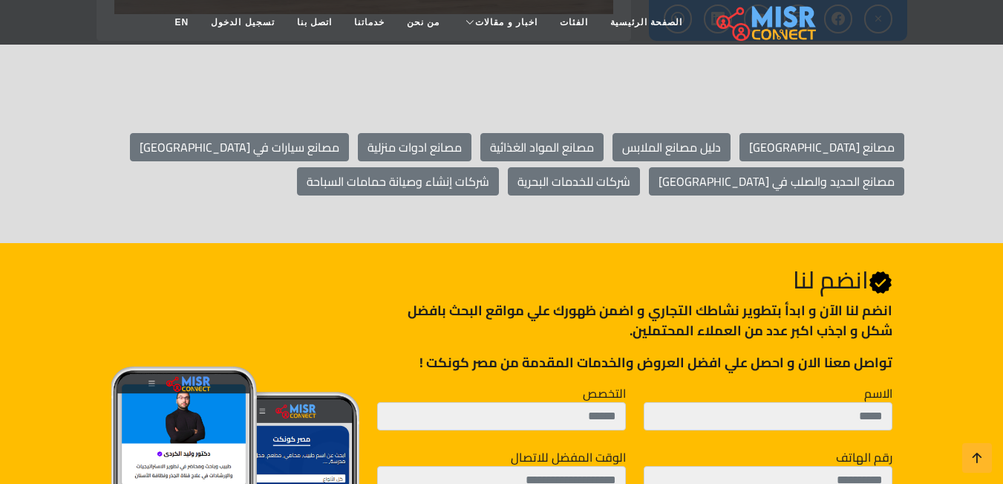
scroll to position [3329, 0]
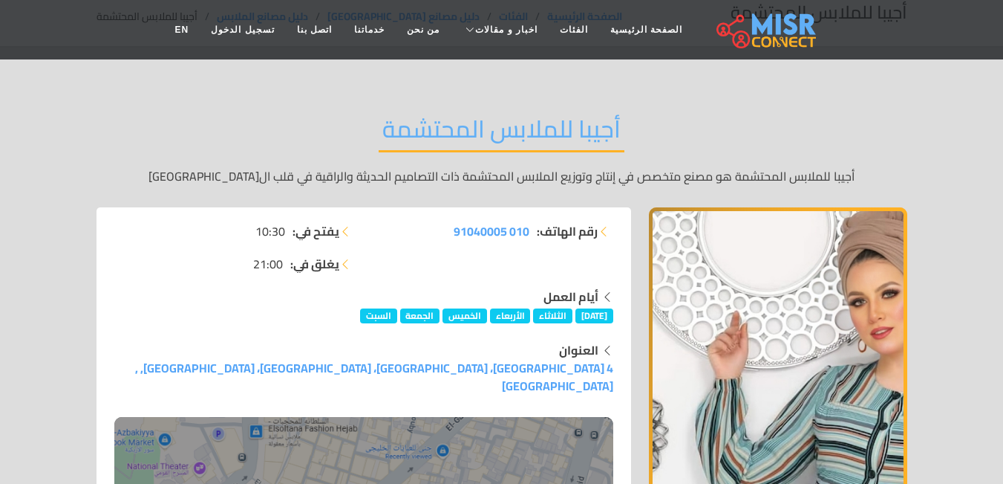
scroll to position [1, 0]
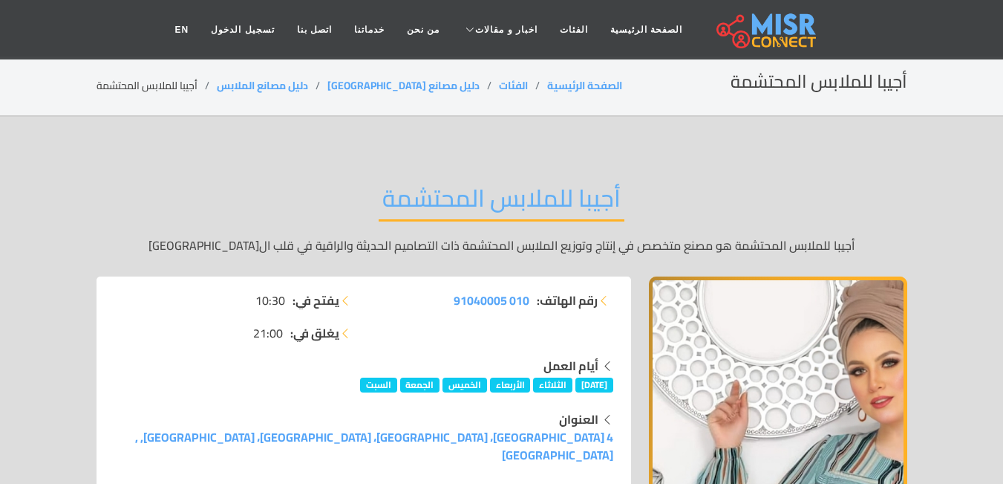
click at [518, 204] on h2 "أجيبا للملابس المحتشمة" at bounding box center [502, 202] width 246 height 38
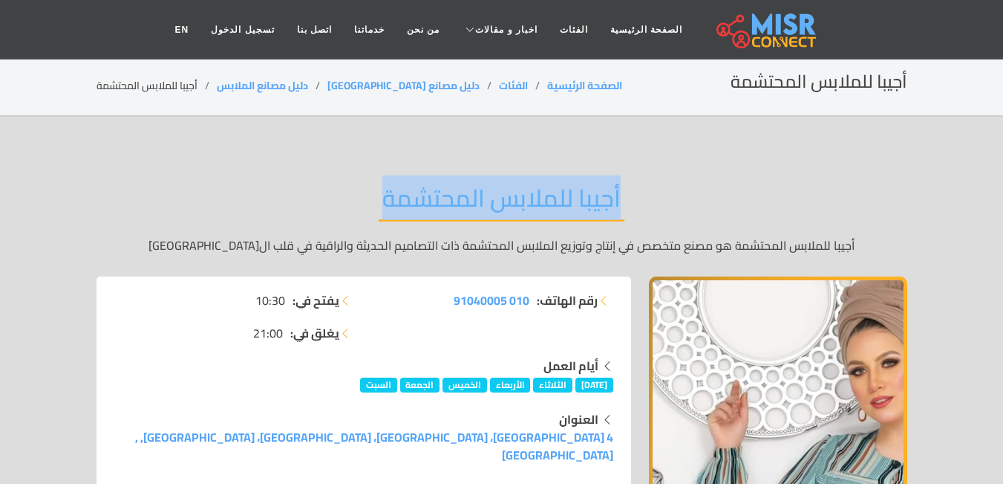
click at [518, 204] on h2 "أجيبا للملابس المحتشمة" at bounding box center [502, 202] width 246 height 38
copy div "أجيبا للملابس المحتشمة"
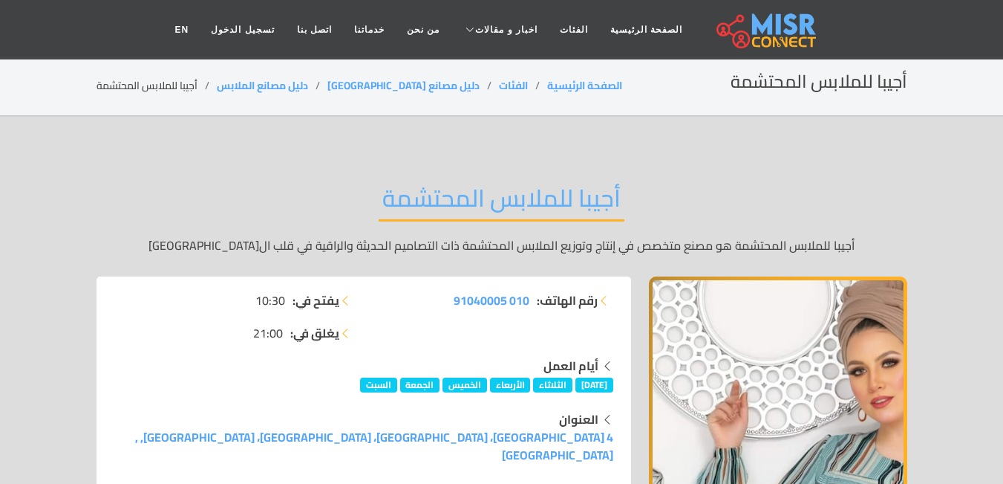
click at [447, 299] on li "رقم الهاتف: 010 91040005" at bounding box center [493, 300] width 241 height 18
copy div "010 91040005"
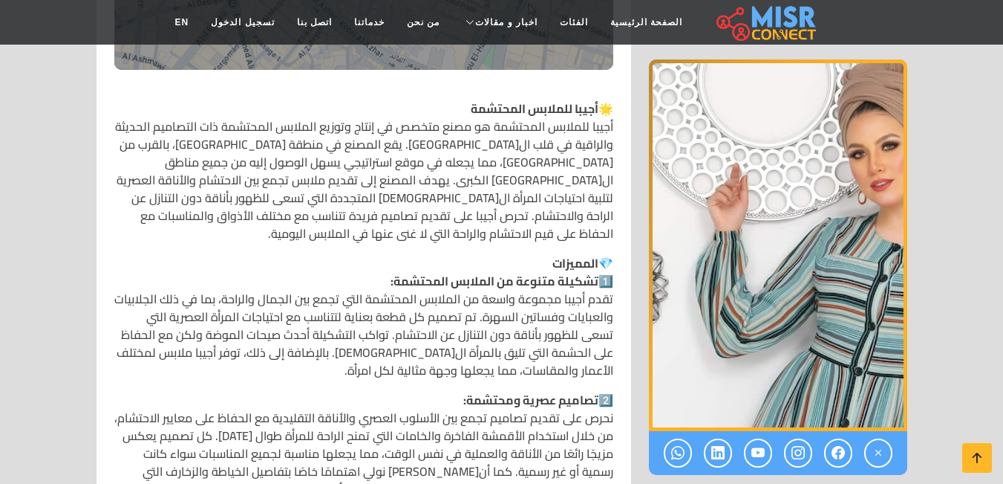
scroll to position [681, 0]
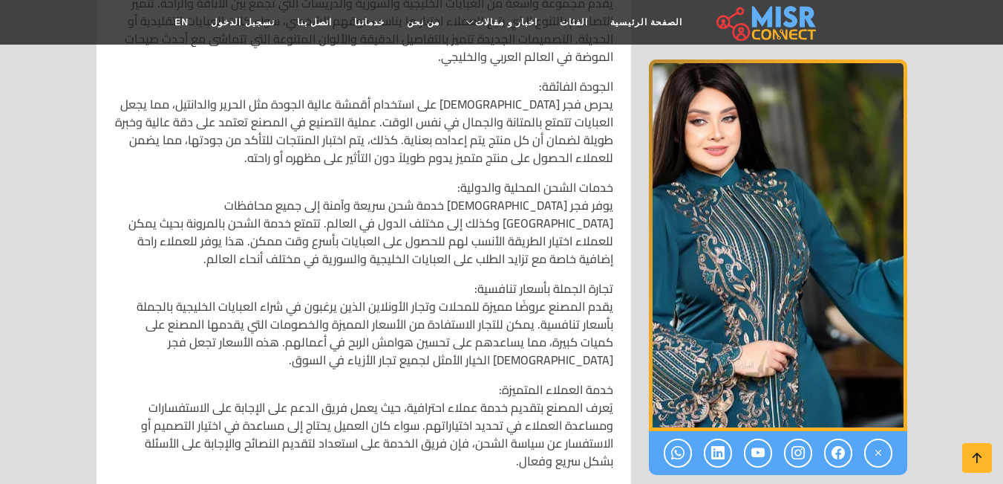
scroll to position [1057, 0]
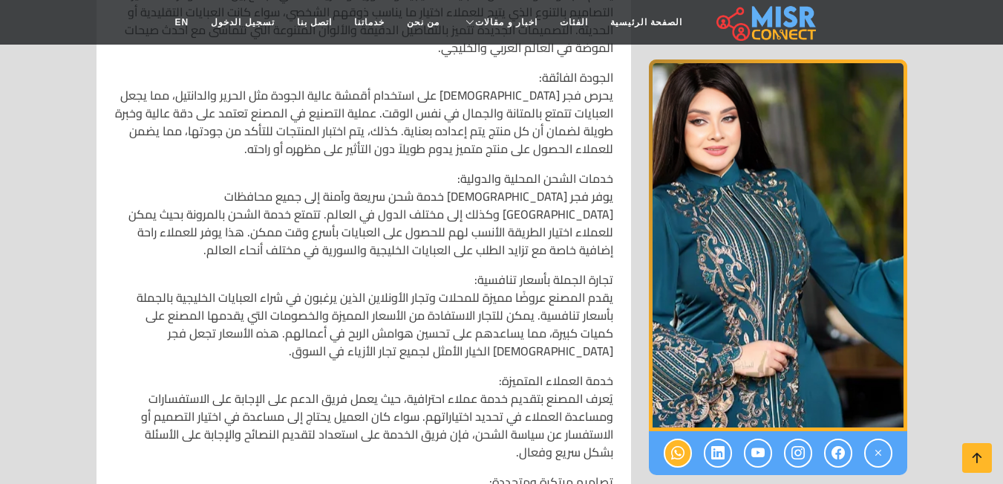
click at [670, 452] on link at bounding box center [678, 452] width 28 height 29
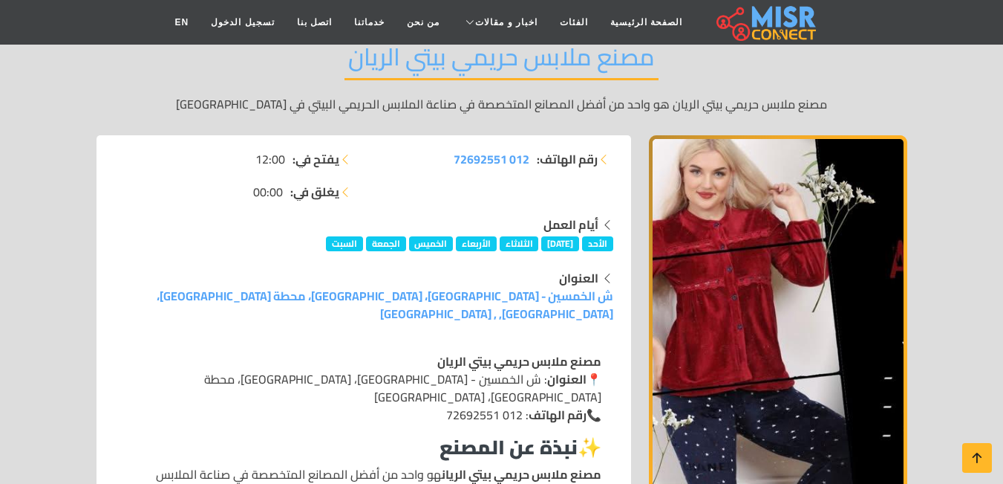
scroll to position [141, 0]
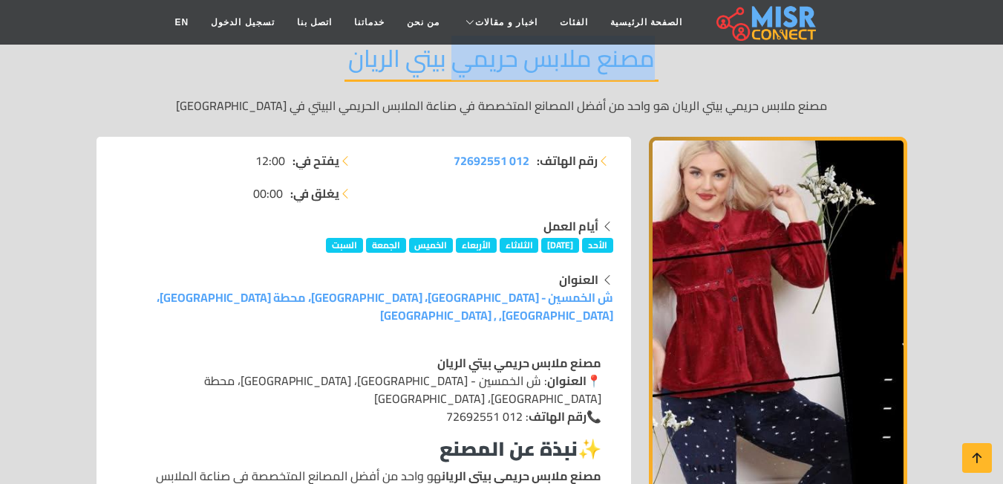
drag, startPoint x: 665, startPoint y: 59, endPoint x: 453, endPoint y: 77, distance: 212.4
click at [453, 77] on div "مصنع ملابس حريمي بيتي الريان مصنع ملابس حريمي بيتي الريان هو واحد من أفضل المصا…" at bounding box center [502, 79] width 811 height 115
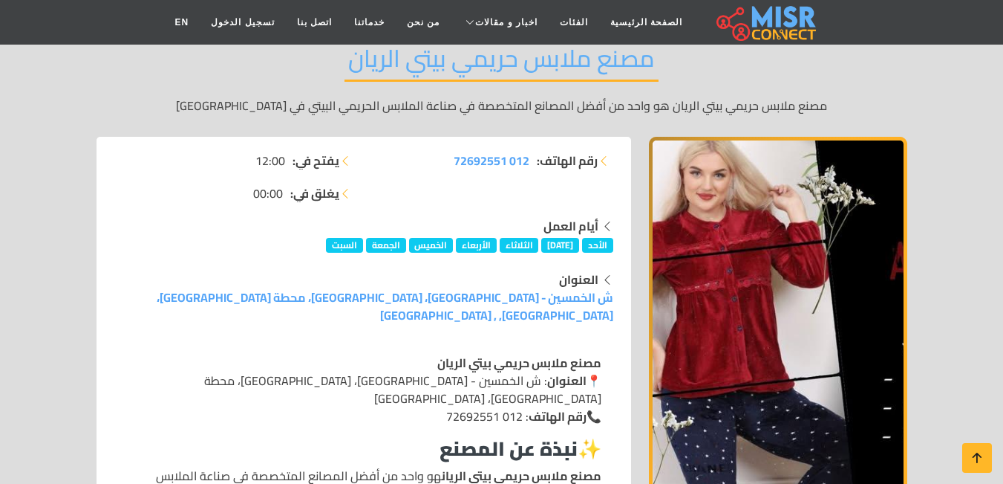
click at [336, 66] on div "مصنع ملابس حريمي بيتي الريان مصنع ملابس حريمي بيتي الريان هو واحد من أفضل المصا…" at bounding box center [502, 79] width 811 height 115
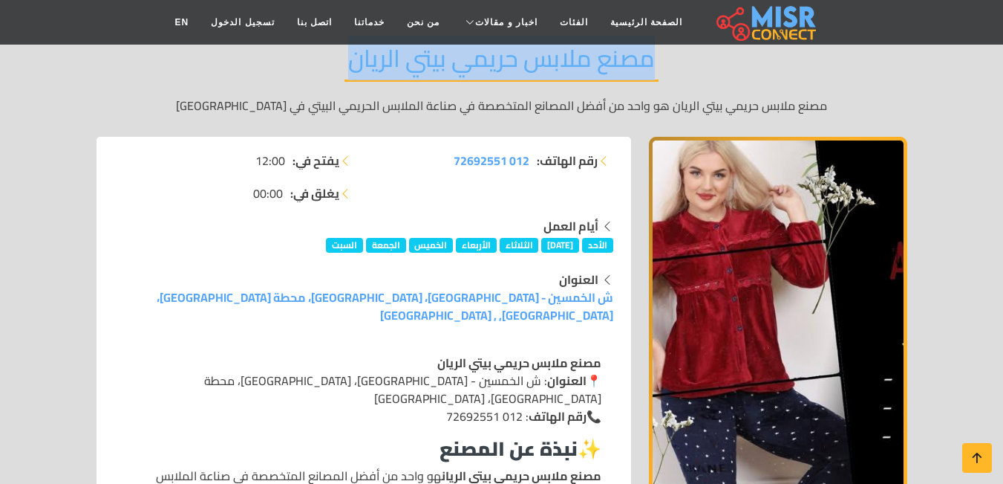
click at [336, 66] on div "مصنع ملابس حريمي بيتي الريان مصنع ملابس حريمي بيتي الريان هو واحد من أفضل المصا…" at bounding box center [502, 79] width 811 height 115
copy div "مصنع ملابس حريمي بيتي الريان"
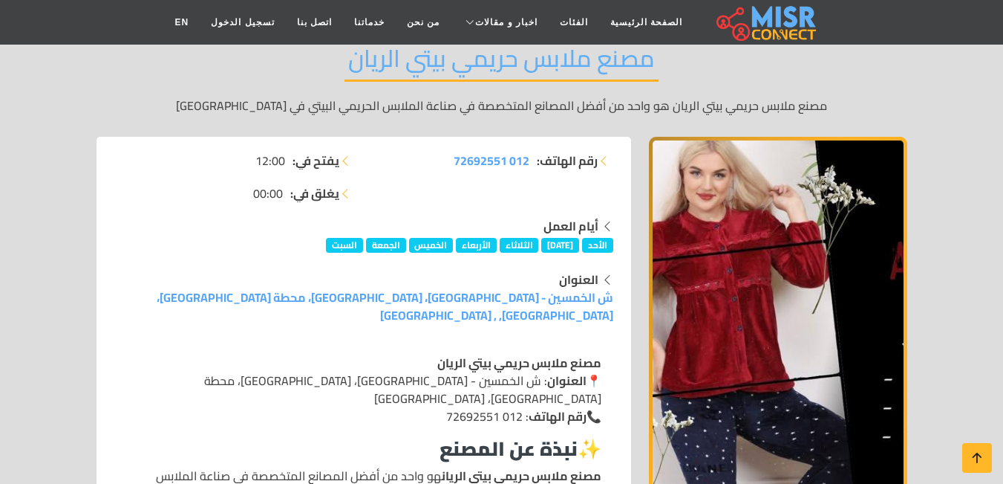
click at [446, 163] on li "رقم الهاتف: 012 72692551" at bounding box center [493, 161] width 241 height 18
copy div "012 72692551"
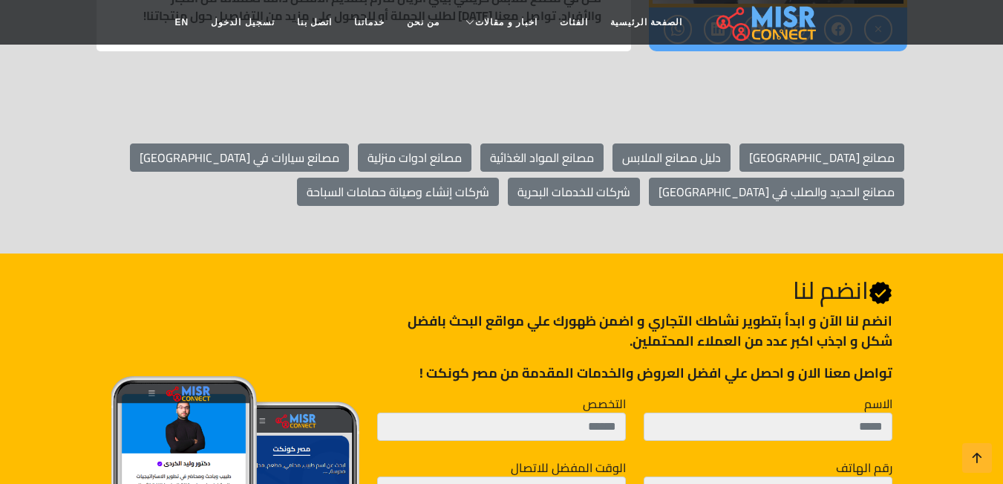
scroll to position [1846, 0]
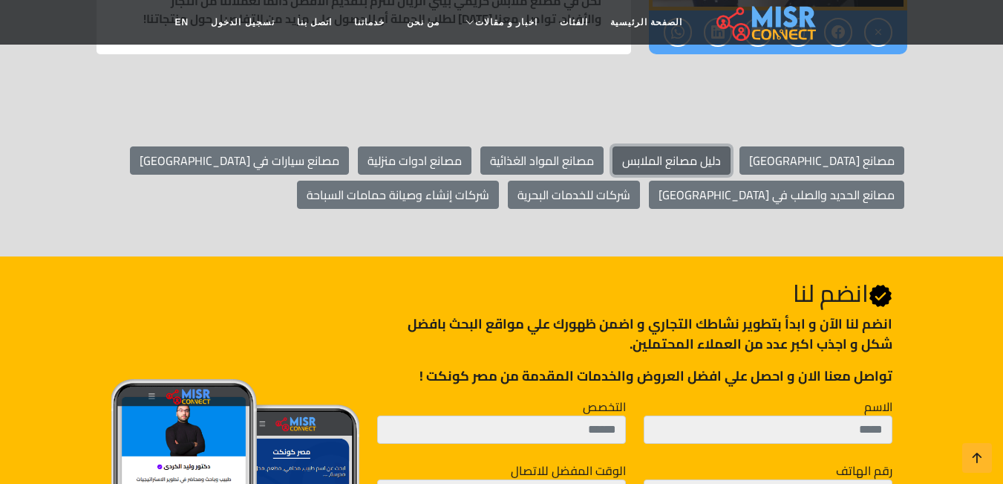
click at [731, 146] on link "دليل مصانع الملابس" at bounding box center [672, 160] width 118 height 28
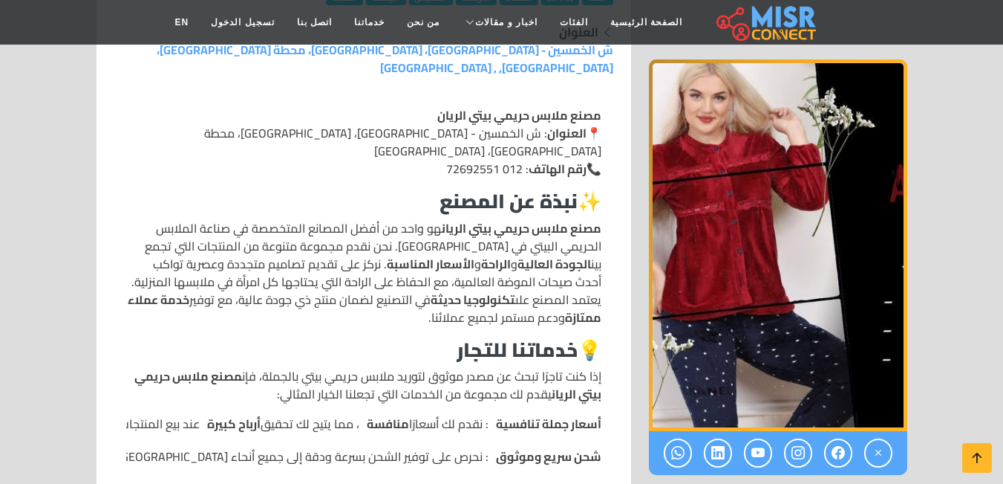
scroll to position [343, 0]
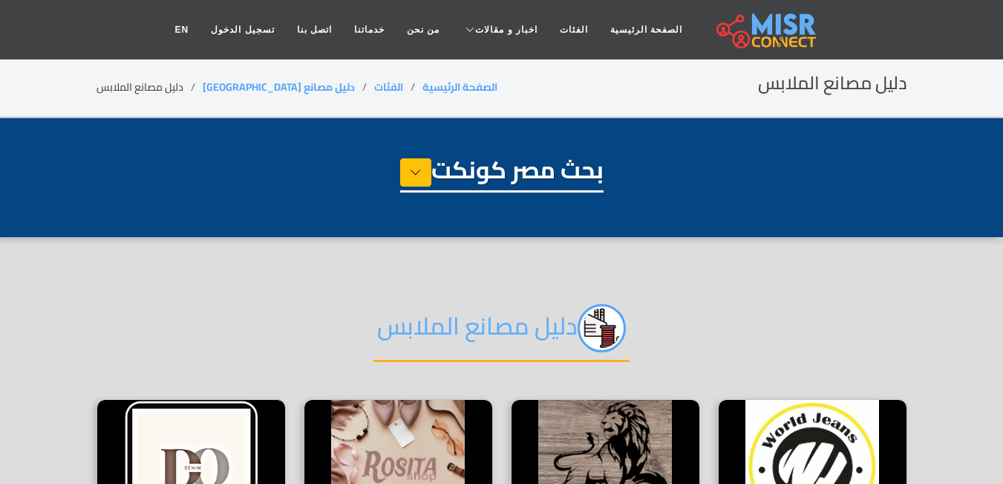
select select "**********"
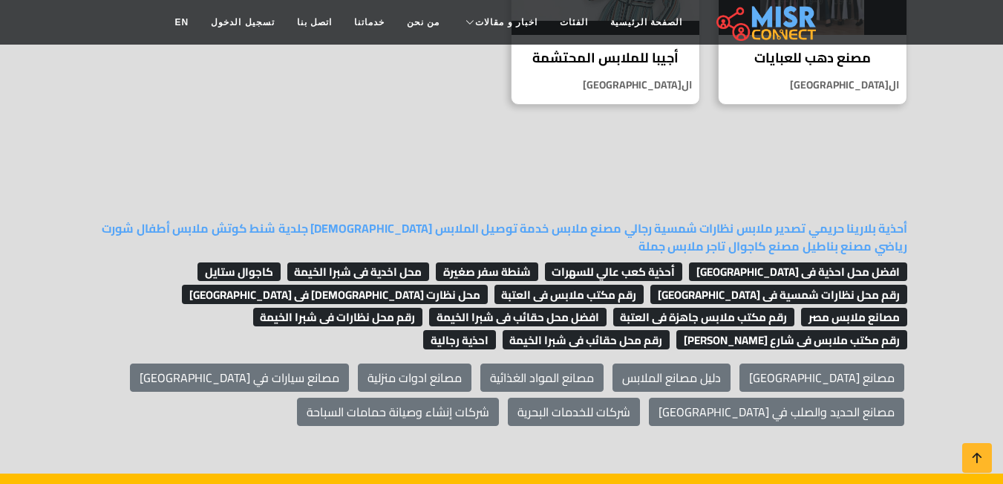
scroll to position [1213, 0]
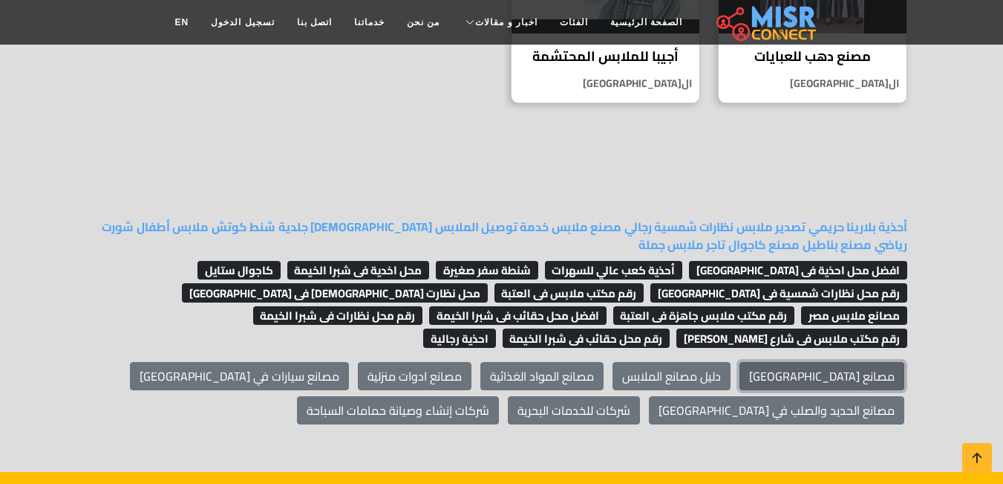
click at [871, 362] on link "مصانع [GEOGRAPHIC_DATA]" at bounding box center [822, 376] width 165 height 28
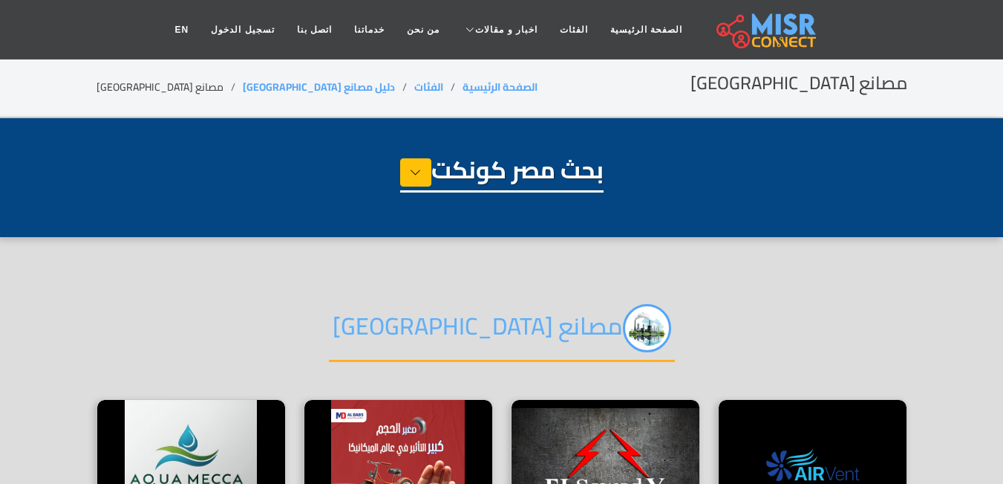
select select "**********"
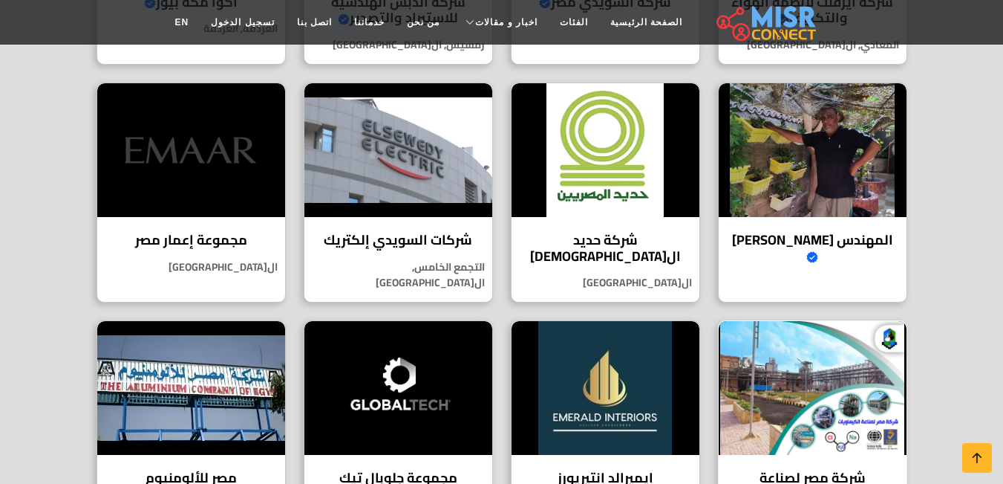
scroll to position [553, 0]
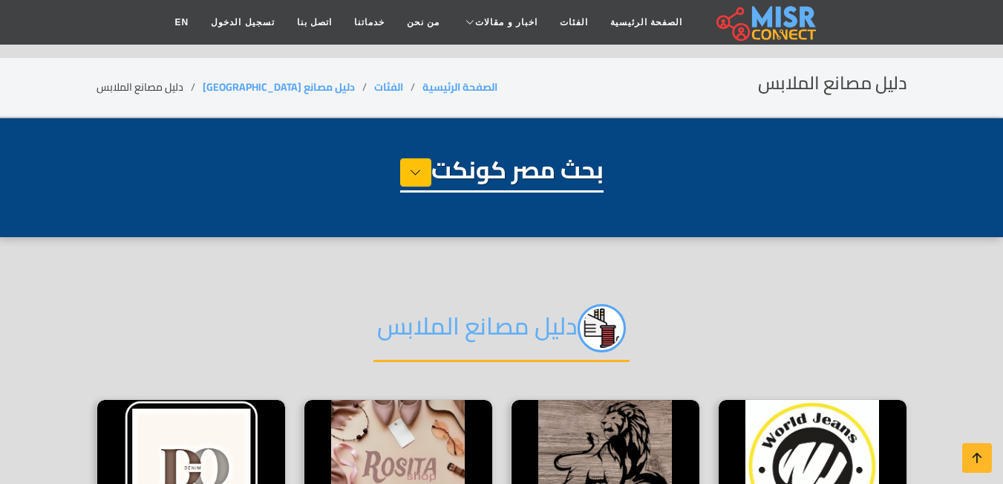
select select "**********"
